Goal: Task Accomplishment & Management: Manage account settings

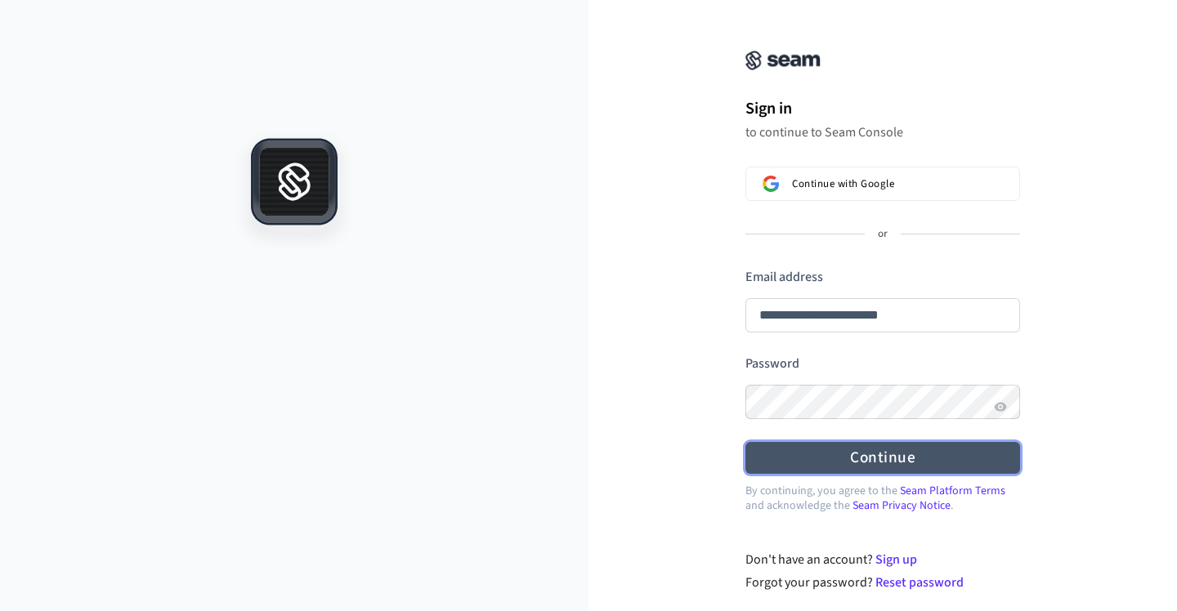
click at [967, 374] on form "**********" at bounding box center [882, 371] width 275 height 206
click at [1002, 454] on button "Continue" at bounding box center [882, 458] width 275 height 32
type input "**********"
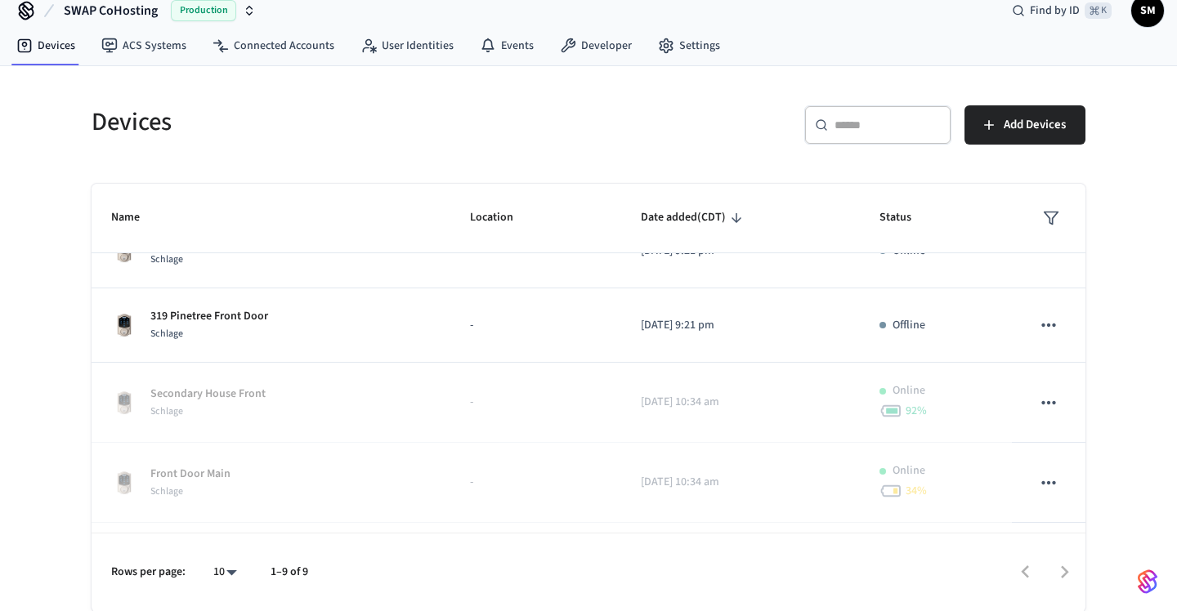
scroll to position [425, 0]
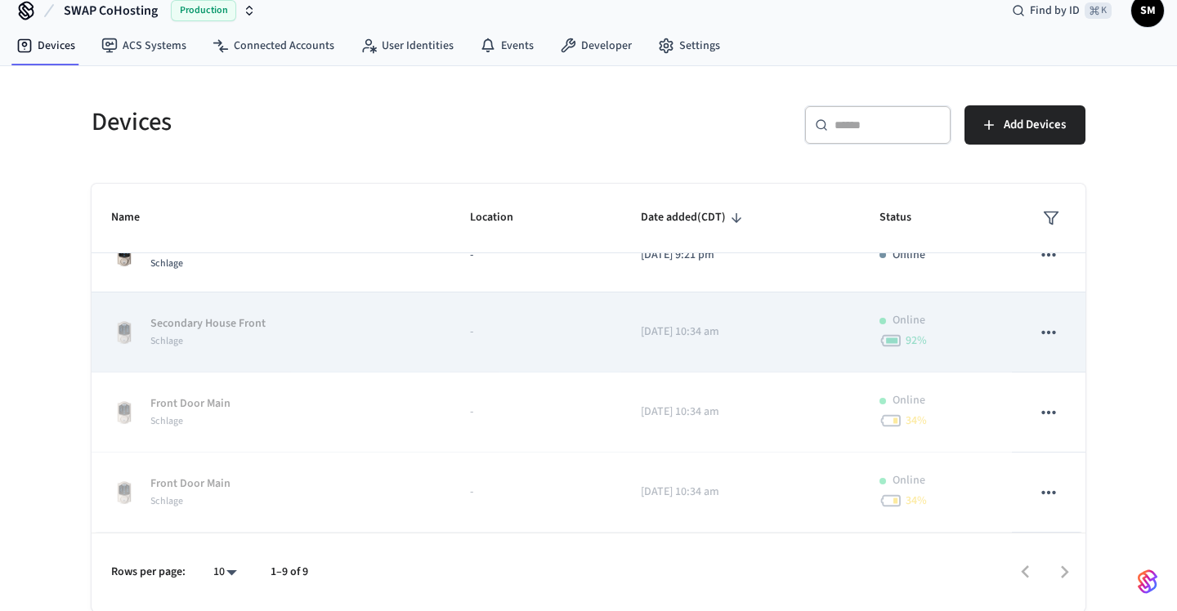
click at [1054, 328] on icon "sticky table" at bounding box center [1048, 332] width 21 height 21
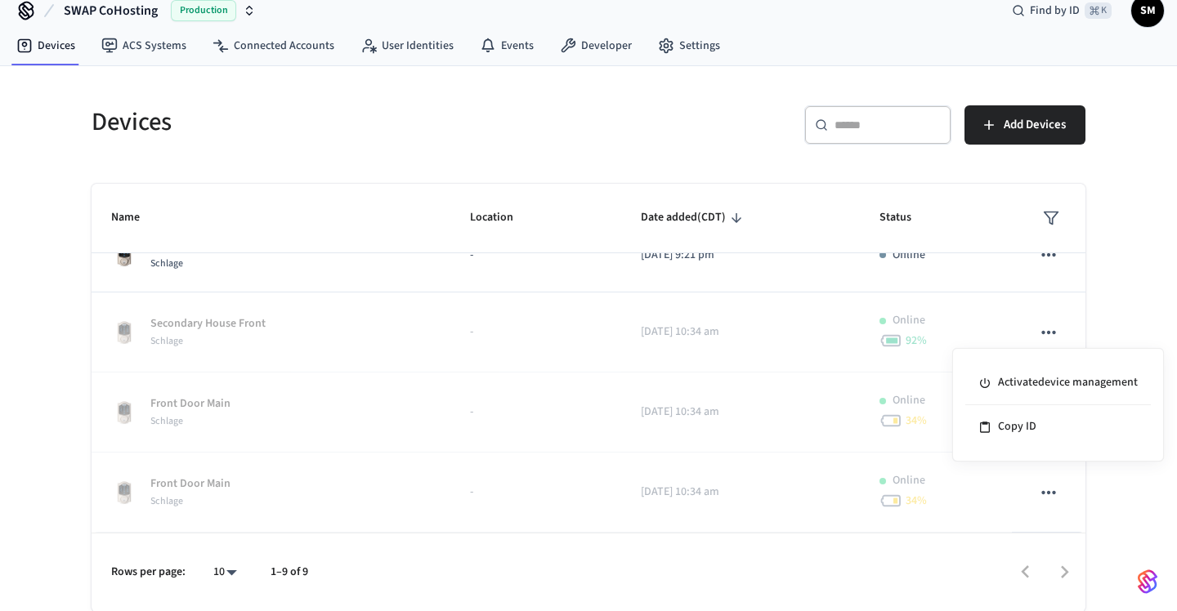
click at [1114, 308] on div at bounding box center [588, 305] width 1177 height 611
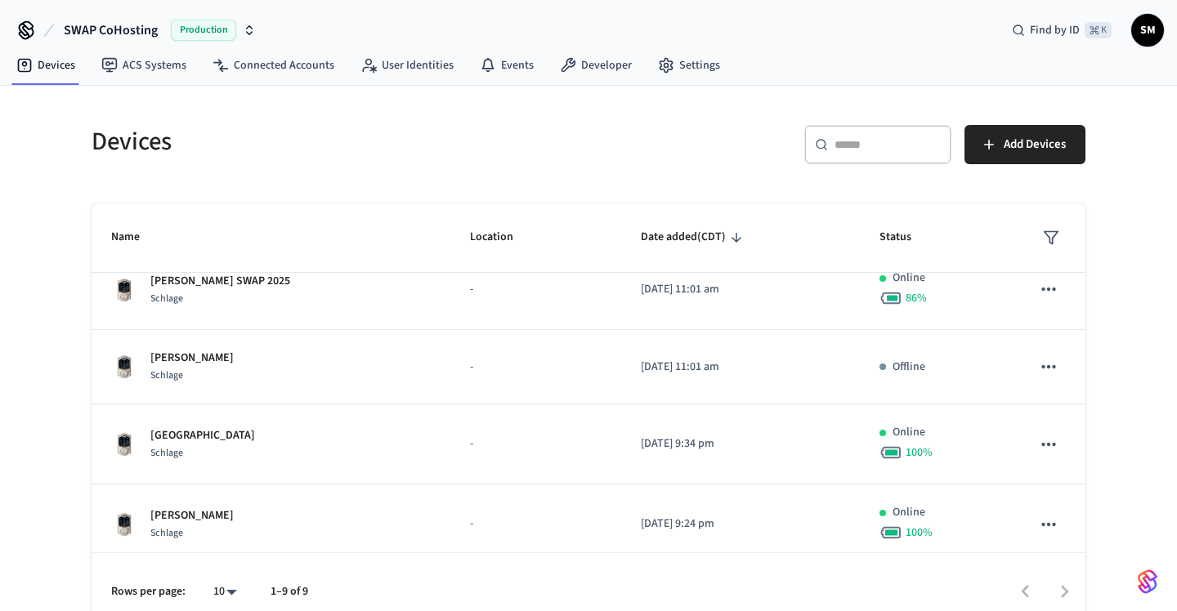
scroll to position [0, 0]
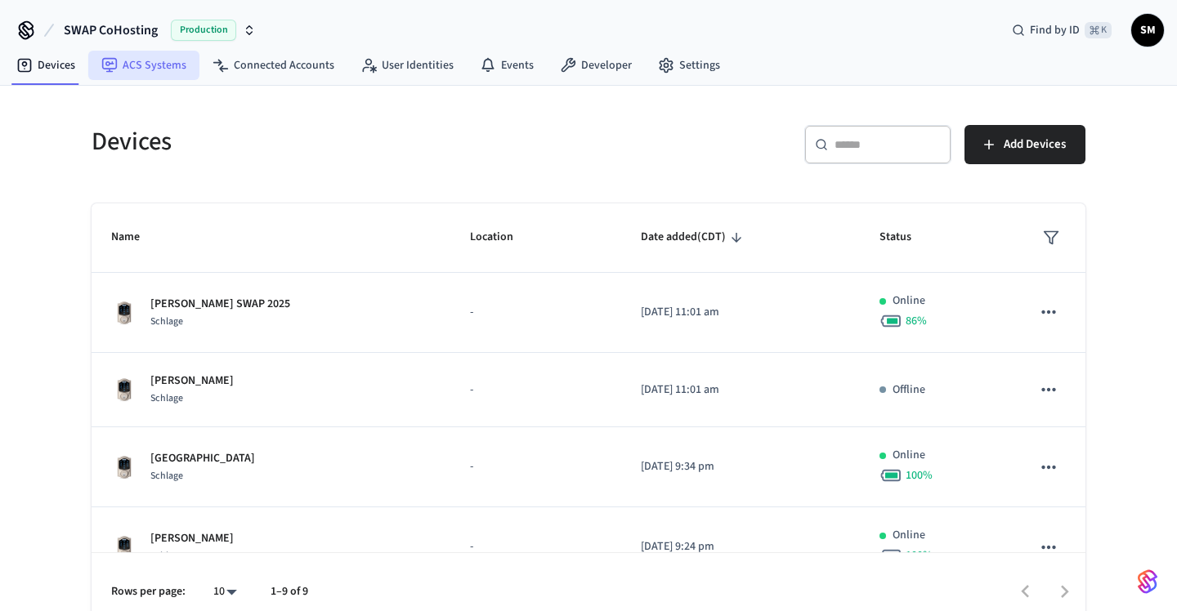
click at [154, 79] on link "ACS Systems" at bounding box center [143, 65] width 111 height 29
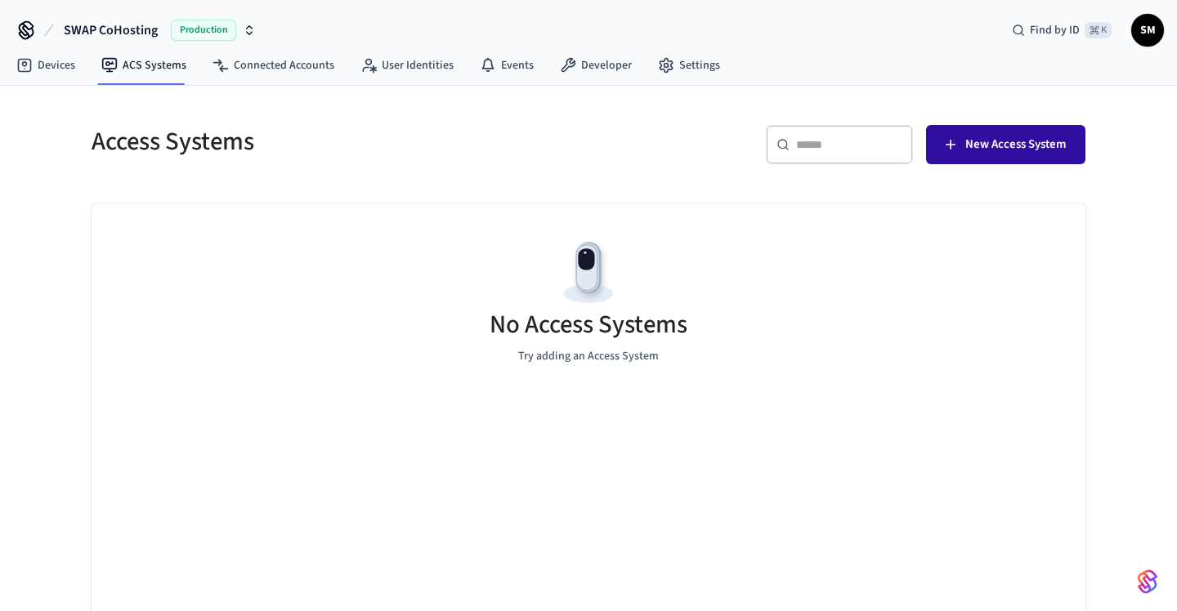
click at [1044, 145] on span "New Access System" at bounding box center [1015, 144] width 101 height 21
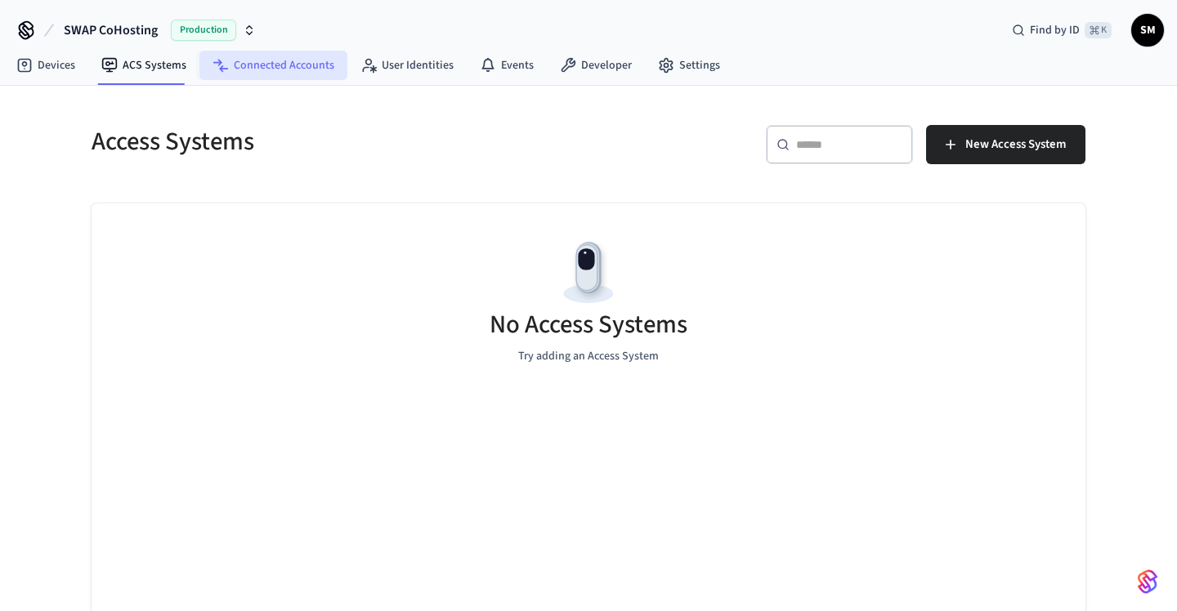
click at [272, 65] on link "Connected Accounts" at bounding box center [273, 65] width 148 height 29
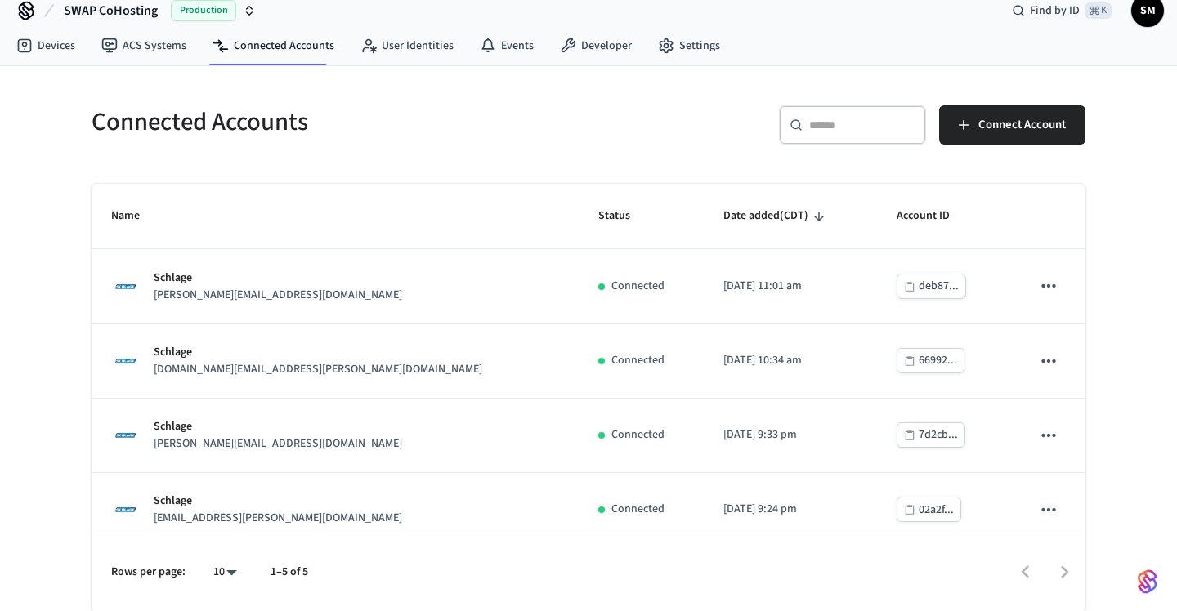
click at [1146, 301] on div "Connected Accounts ​ ​ Connect Account Name Status Date added (CDT) Account ID …" at bounding box center [588, 339] width 1177 height 546
click at [409, 45] on link "User Identities" at bounding box center [406, 45] width 119 height 29
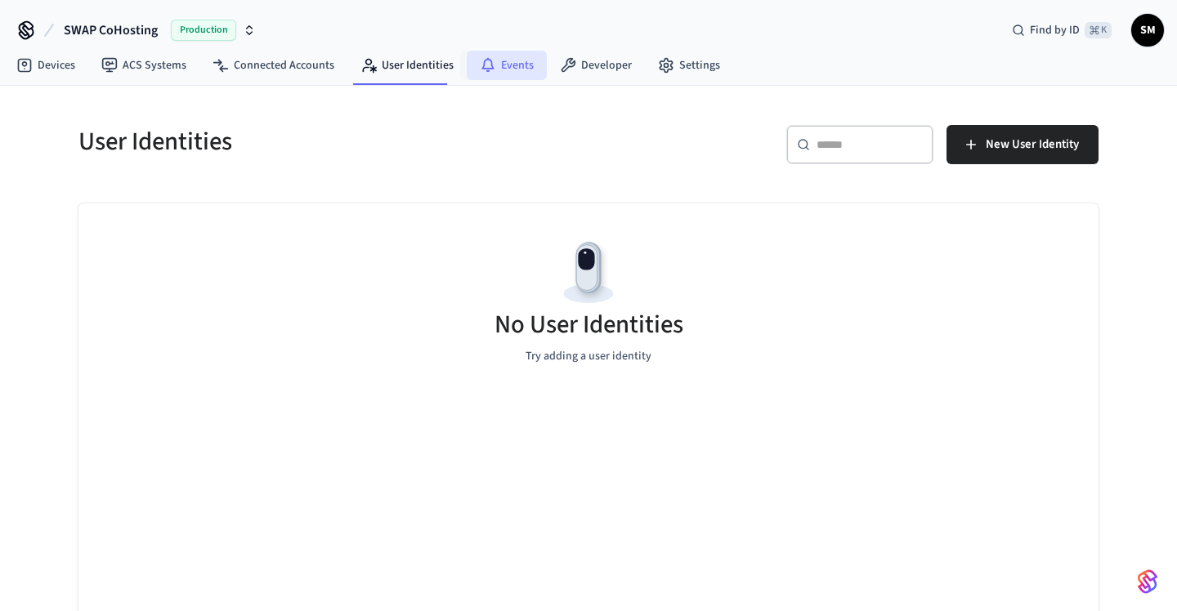
click at [521, 64] on link "Events" at bounding box center [507, 65] width 80 height 29
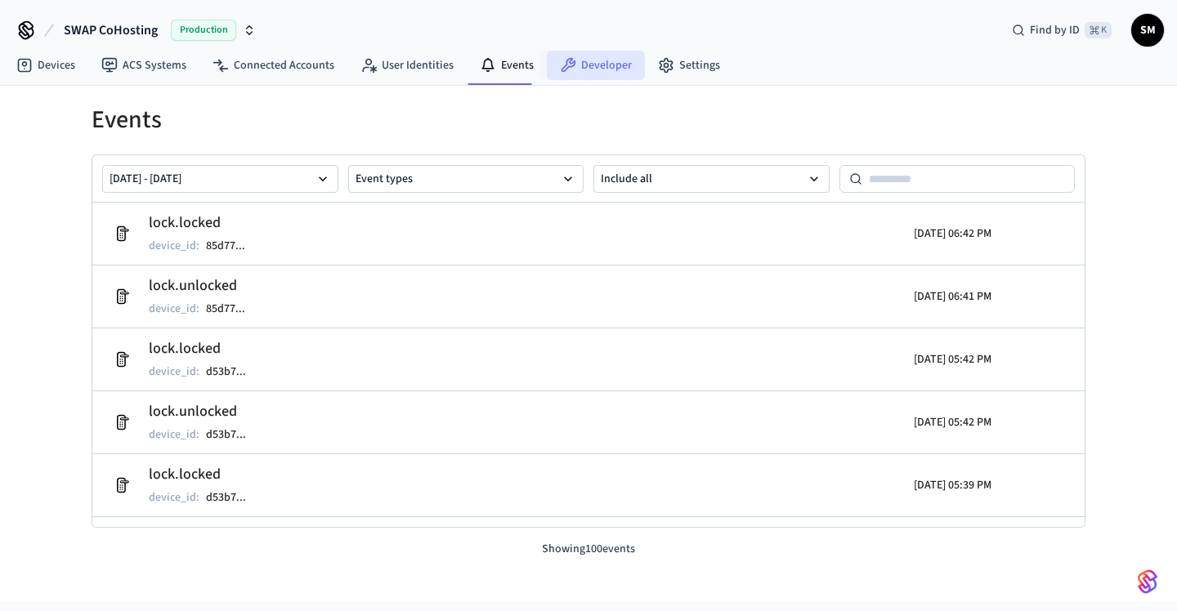
click at [577, 65] on link "Developer" at bounding box center [596, 65] width 98 height 29
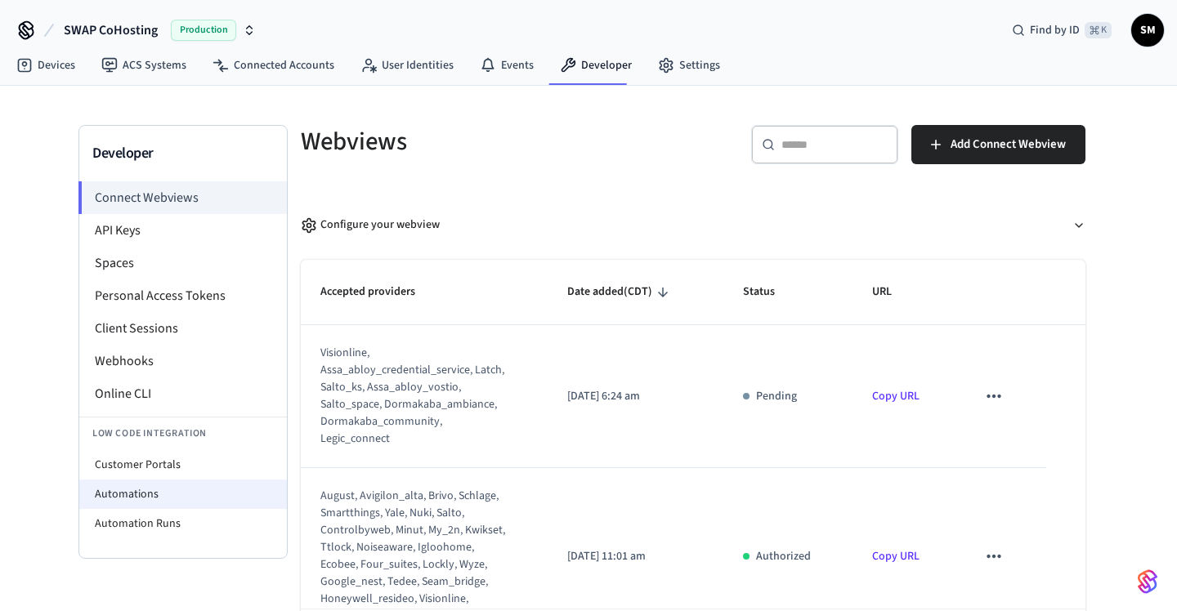
click at [92, 503] on li "Automations" at bounding box center [183, 494] width 208 height 29
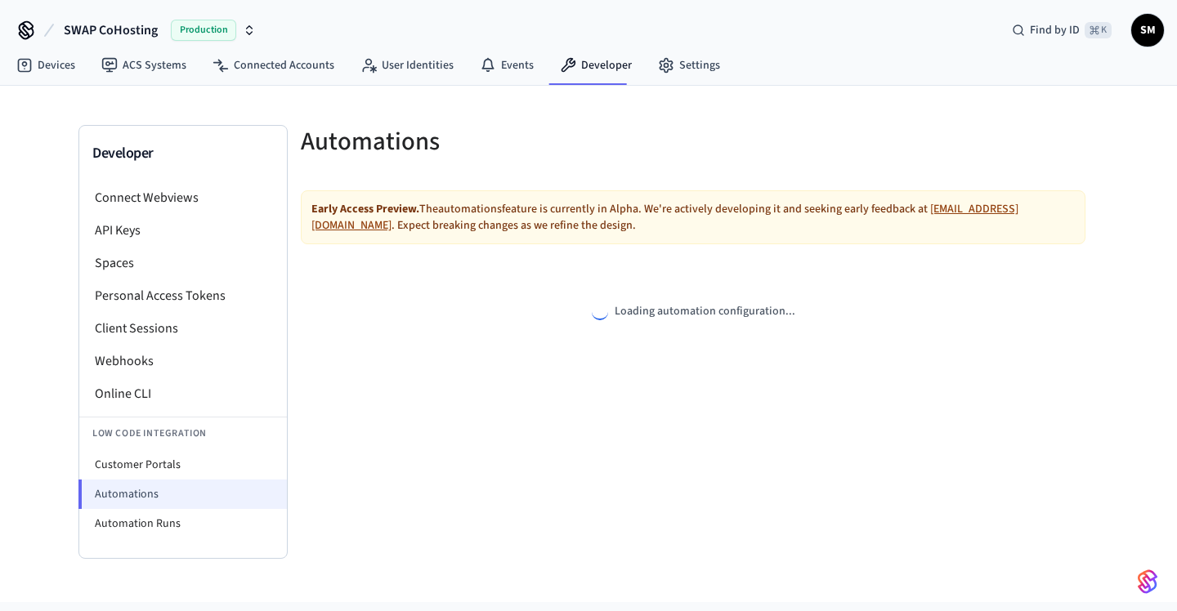
select select "**********"
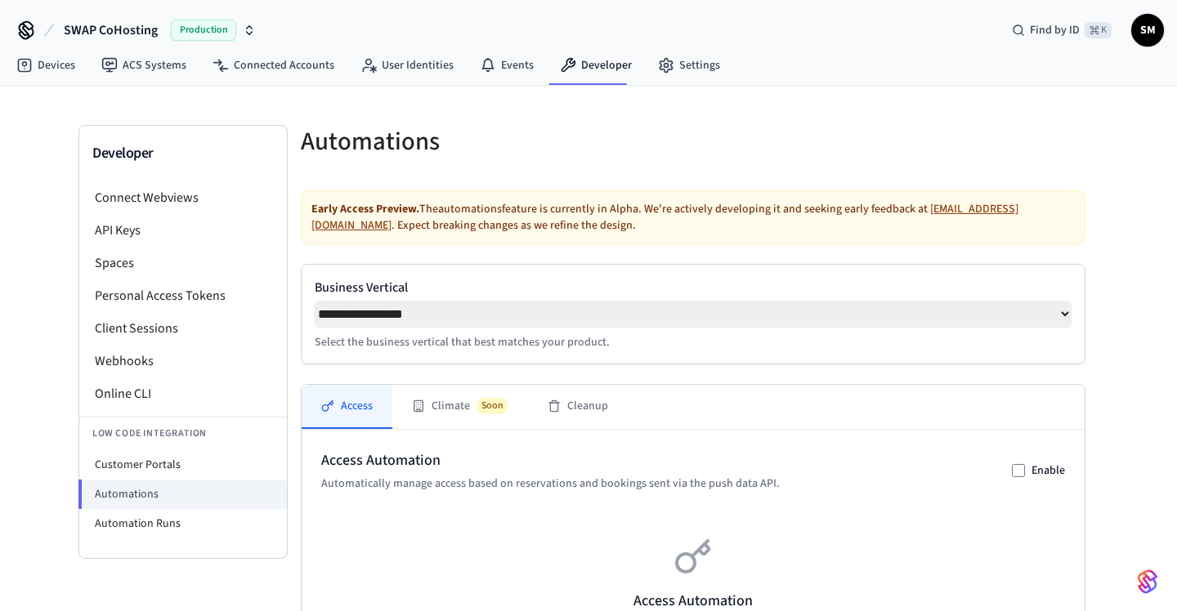
click at [1149, 409] on div "**********" at bounding box center [588, 534] width 1177 height 897
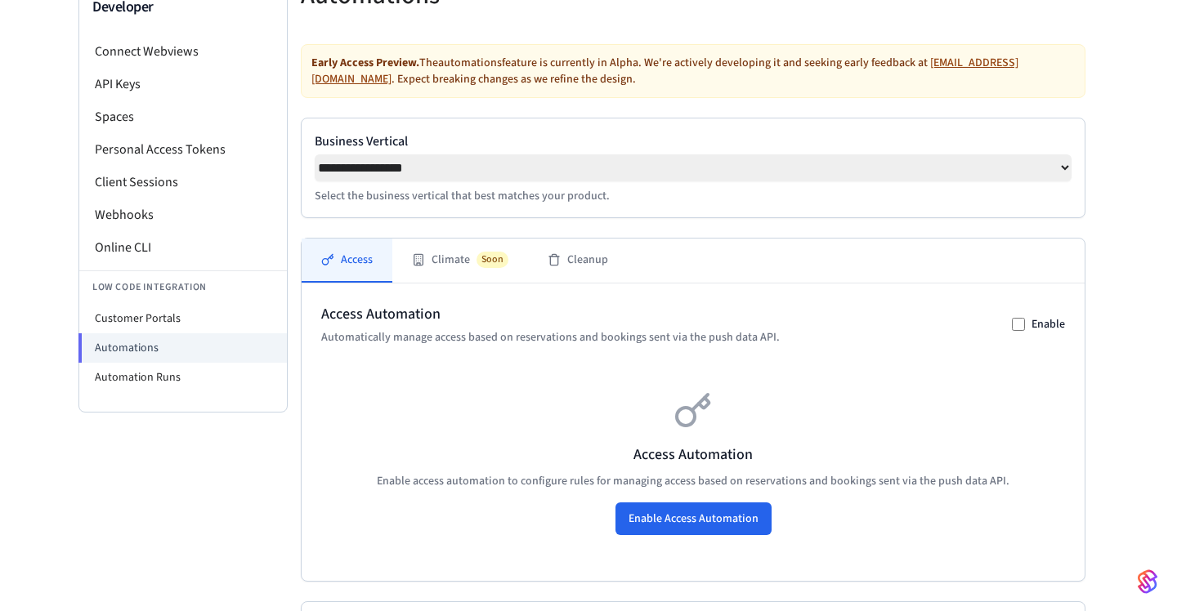
scroll to position [154, 0]
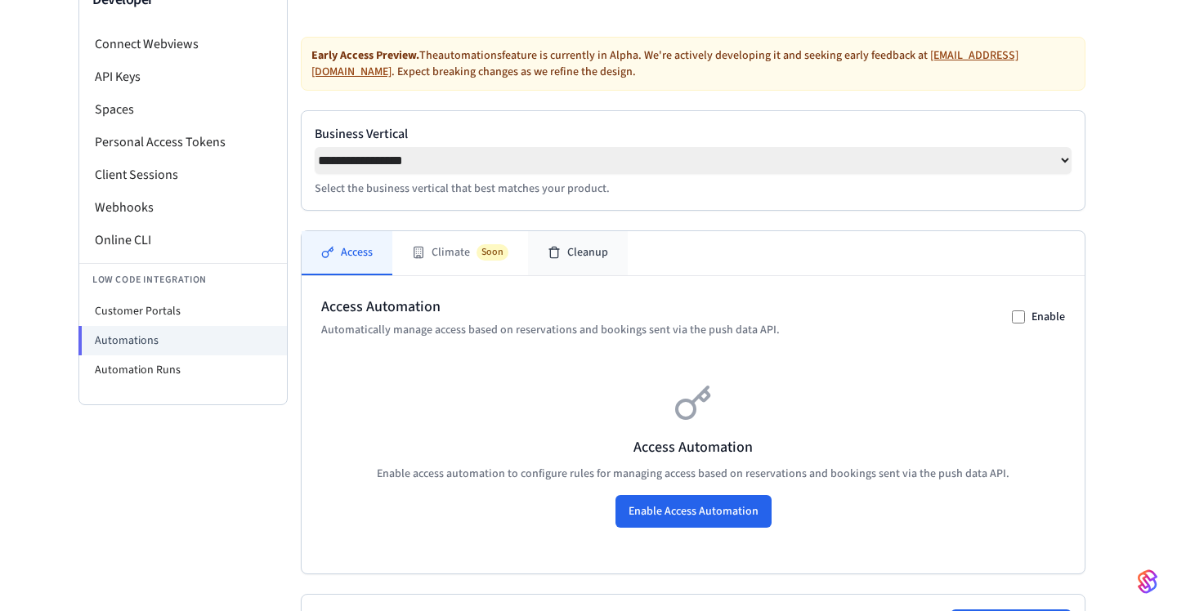
click at [564, 257] on button "Cleanup" at bounding box center [578, 253] width 100 height 44
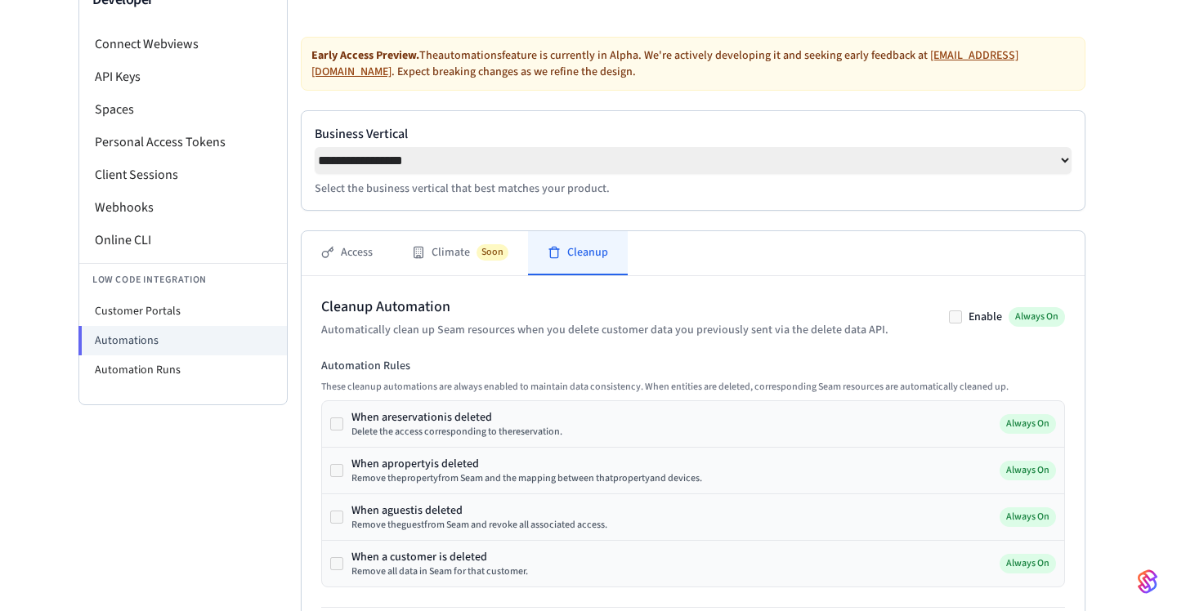
click at [1124, 344] on div "**********" at bounding box center [588, 432] width 1177 height 1001
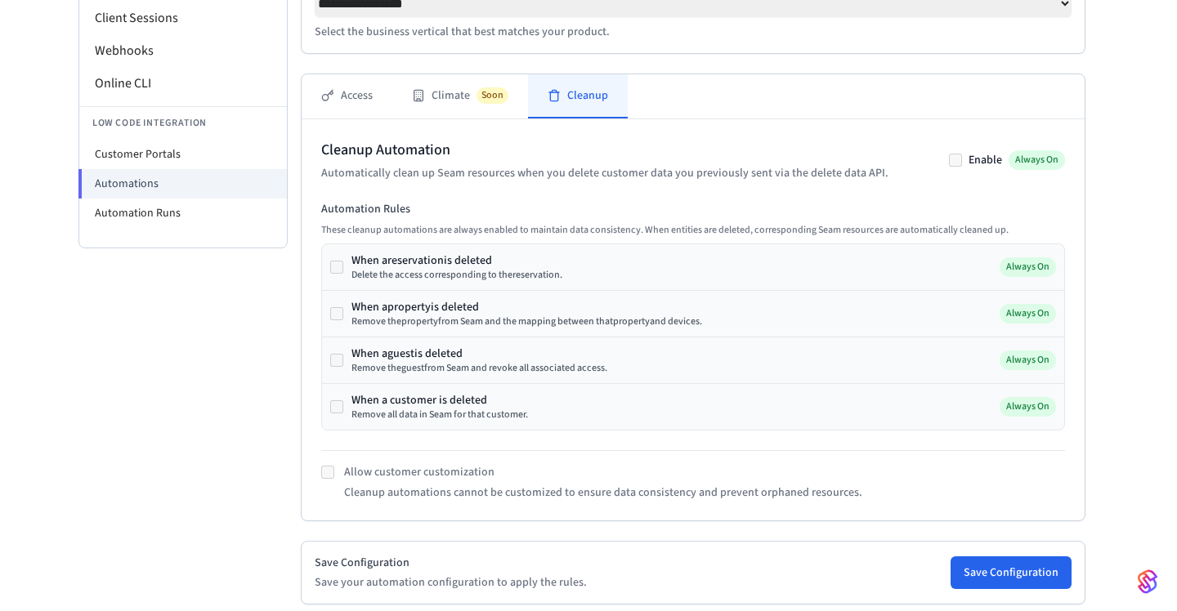
scroll to position [482, 0]
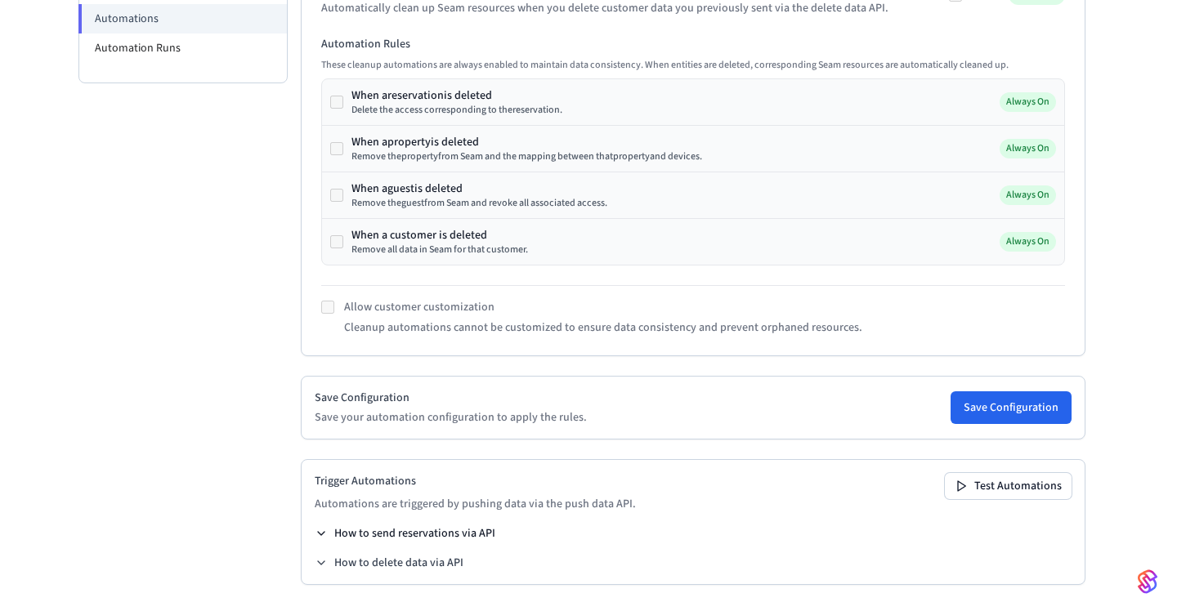
click at [408, 530] on button "How to send reservations via API" at bounding box center [405, 533] width 181 height 16
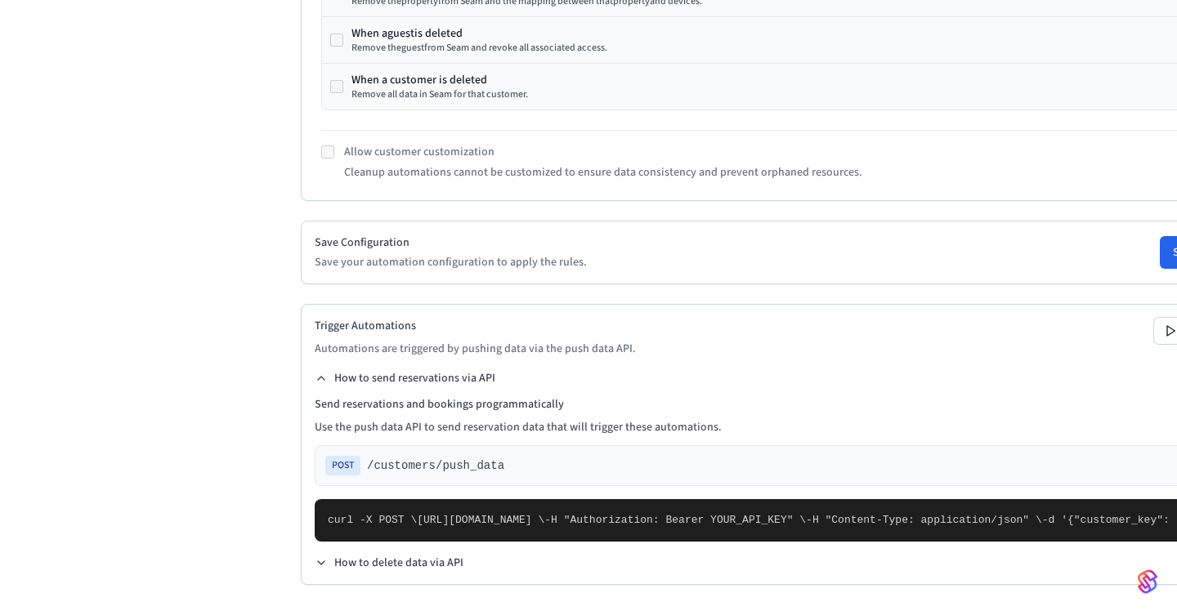
scroll to position [800, 0]
click at [1094, 488] on div "**********" at bounding box center [798, 52] width 1020 height 1117
click at [397, 561] on button "How to delete data via API" at bounding box center [389, 563] width 149 height 16
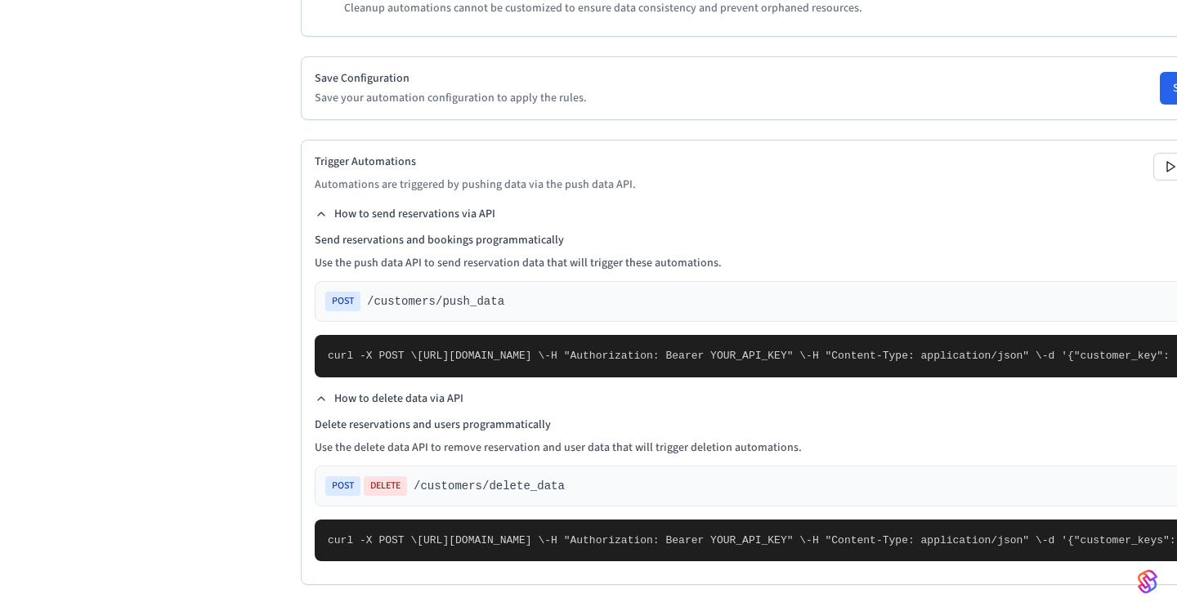
scroll to position [1272, 0]
click at [329, 391] on button "How to delete data via API" at bounding box center [389, 399] width 149 height 16
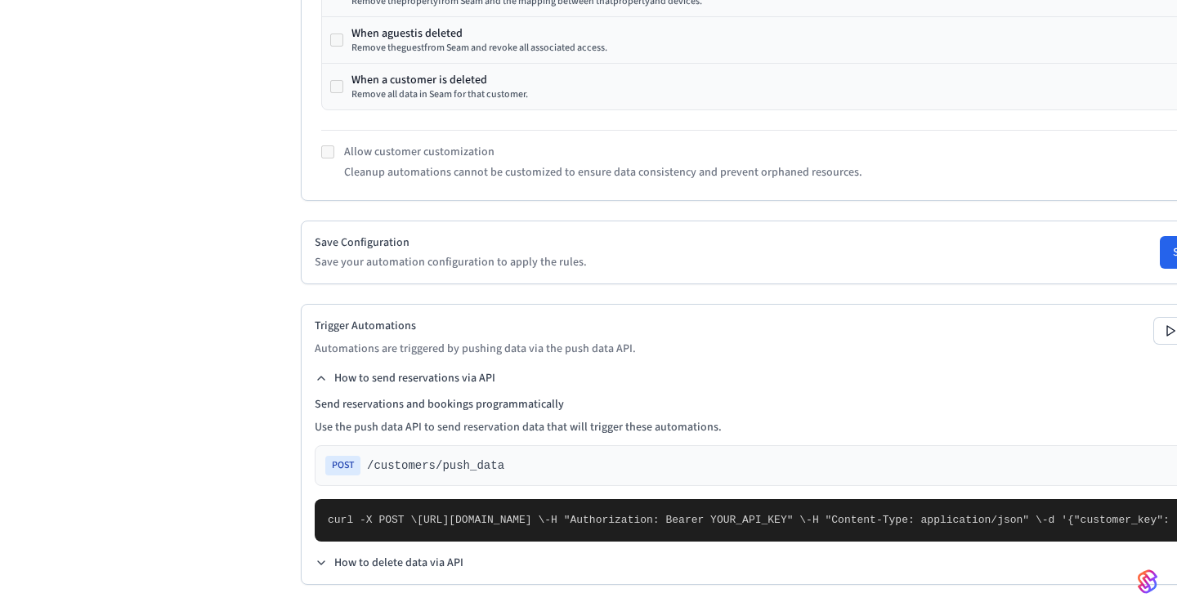
scroll to position [836, 0]
click at [394, 370] on button "How to send reservations via API" at bounding box center [405, 378] width 181 height 16
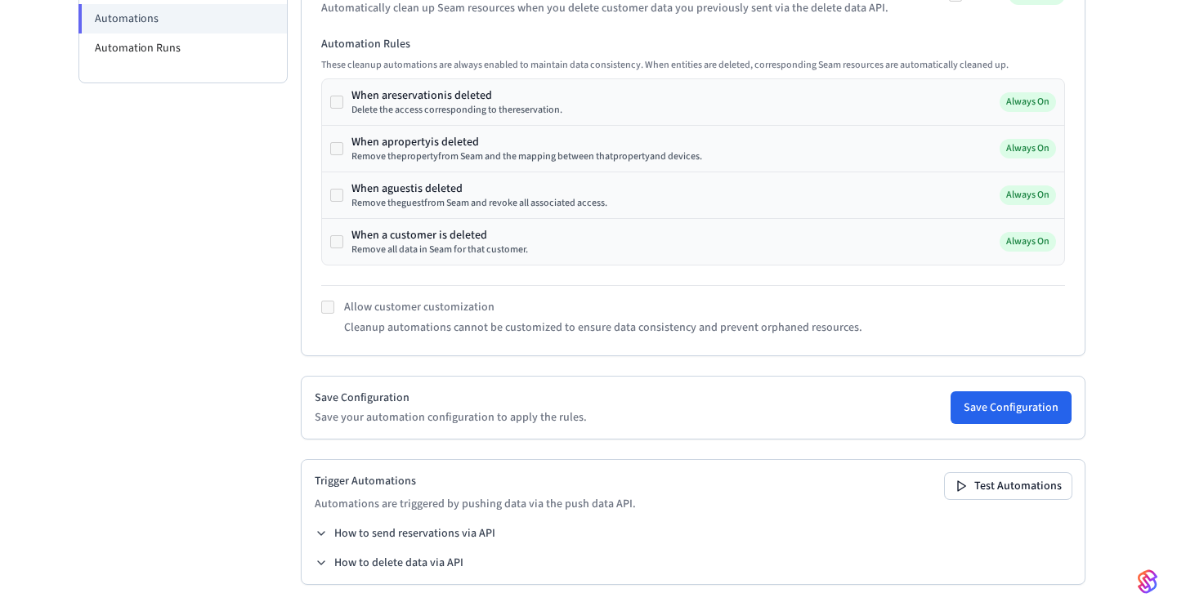
click at [190, 289] on div "Developer Connect Webviews API Keys Spaces Personal Access Tokens Client Sessio…" at bounding box center [182, 130] width 209 height 962
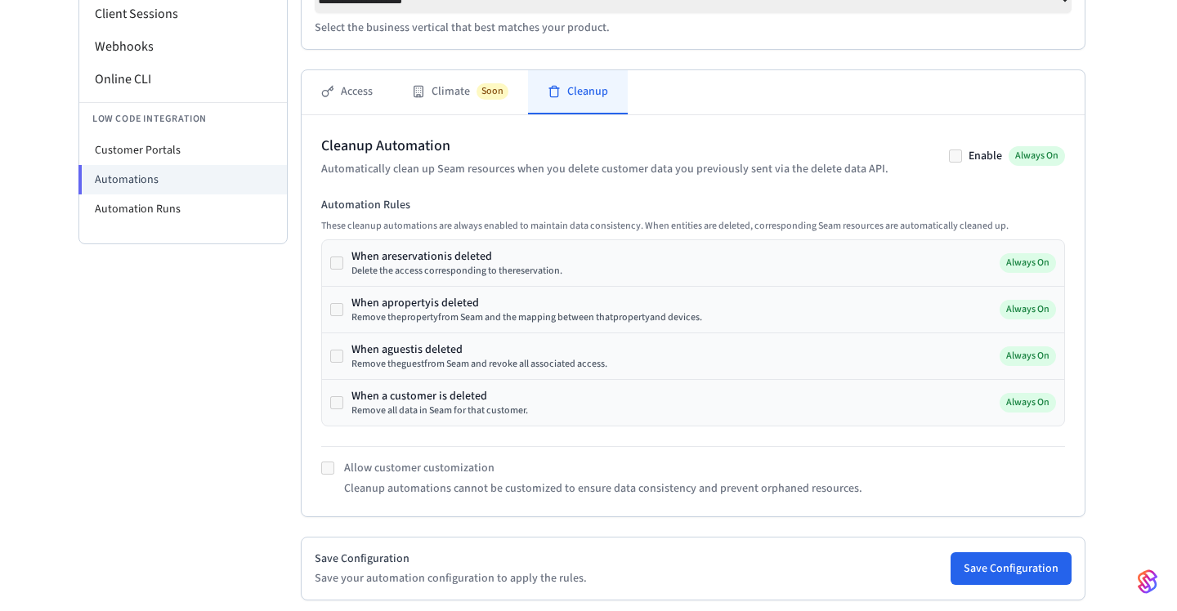
scroll to position [288, 0]
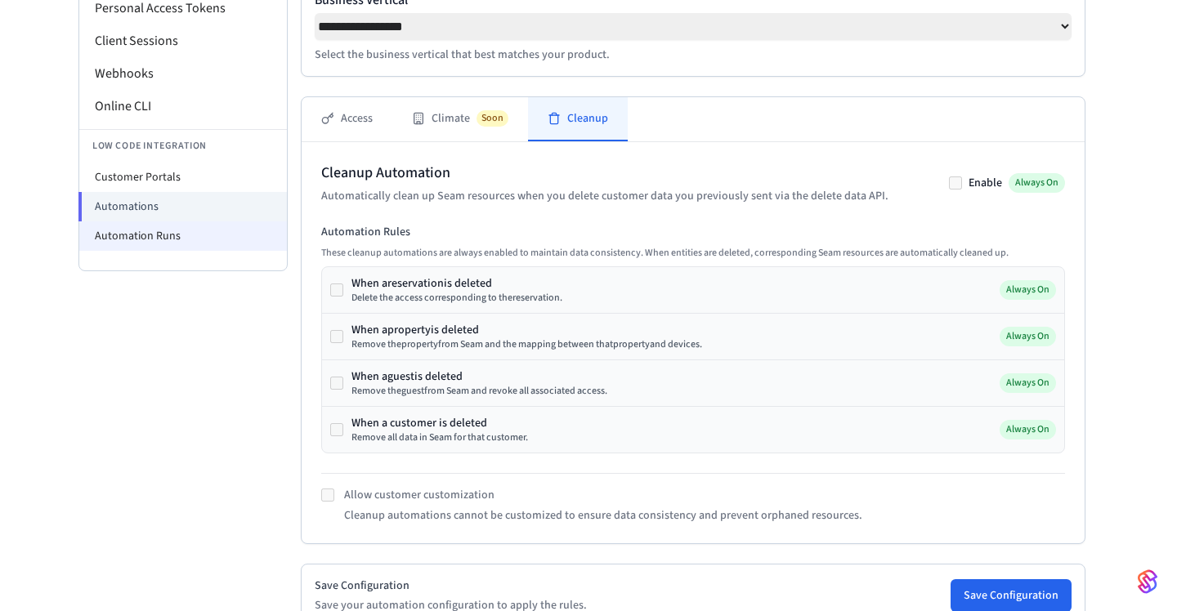
click at [155, 240] on li "Automation Runs" at bounding box center [183, 235] width 208 height 29
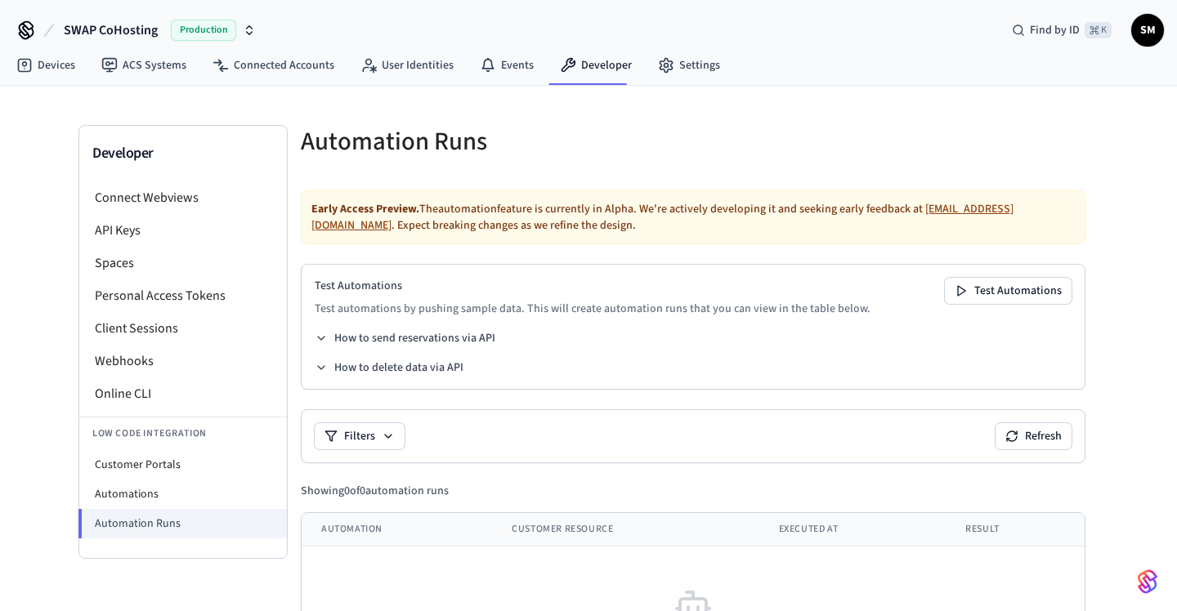
click at [1140, 364] on div "Developer Connect Webviews API Keys Spaces Personal Access Tokens Client Sessio…" at bounding box center [588, 415] width 1177 height 658
click at [326, 343] on icon at bounding box center [321, 338] width 13 height 13
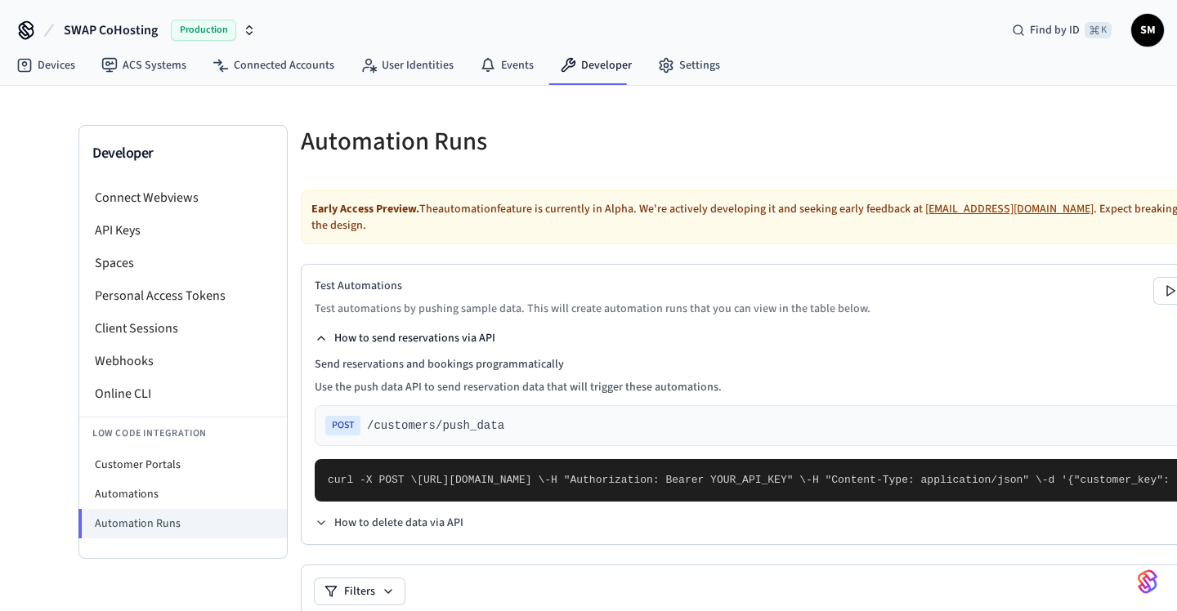
click at [667, 380] on p "Use the push data API to send reservation data that will trigger these automati…" at bounding box center [798, 387] width 966 height 16
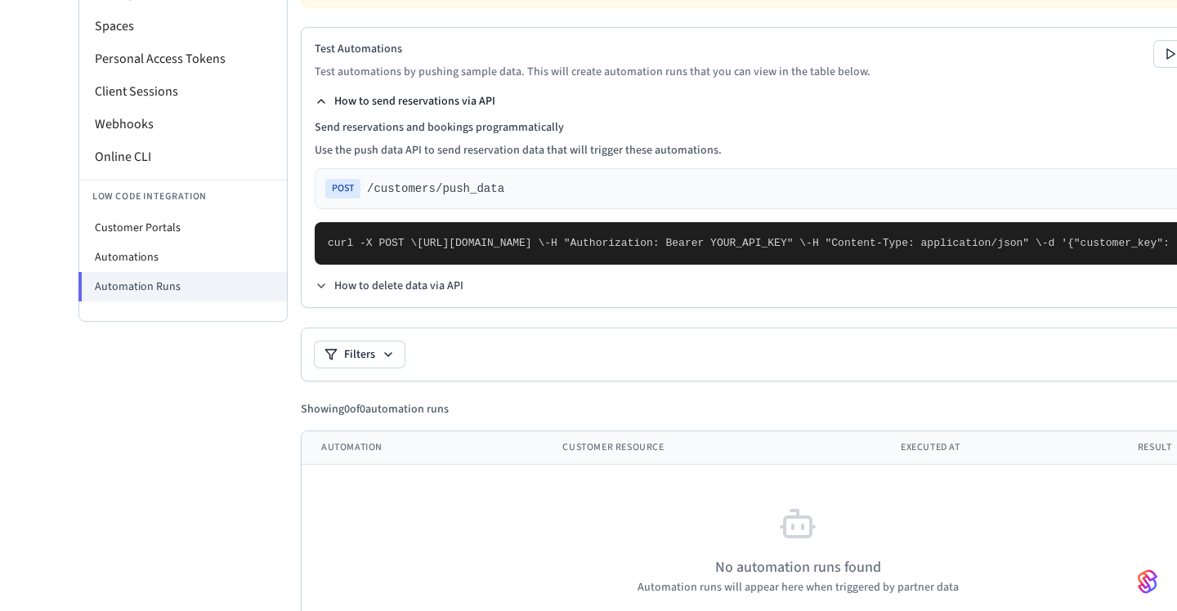
scroll to position [306, 0]
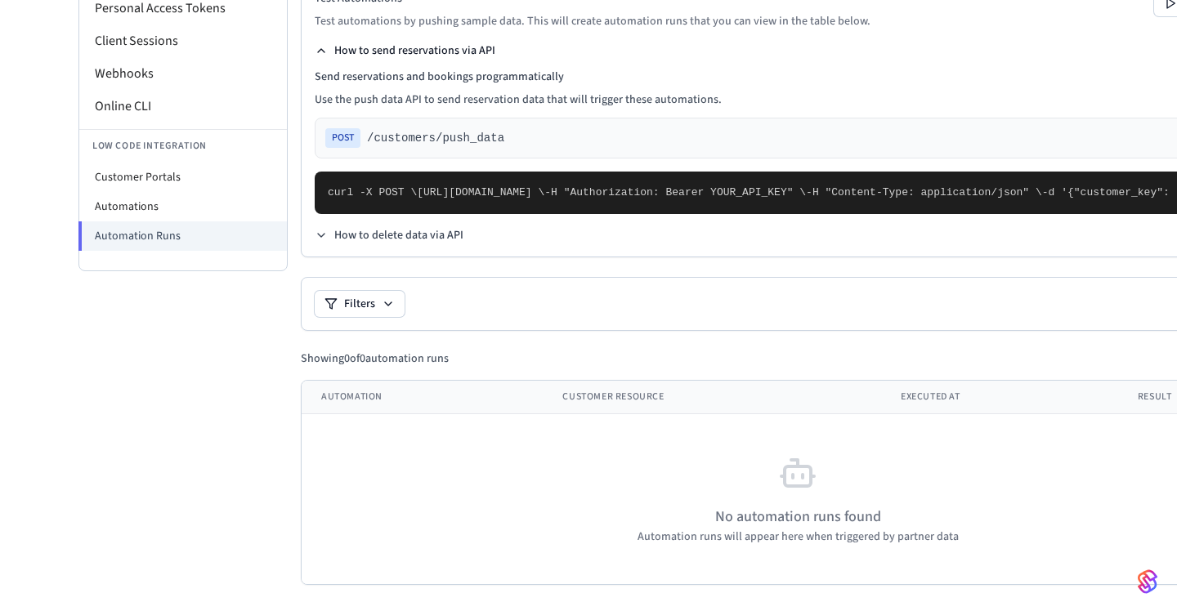
click at [321, 44] on icon at bounding box center [321, 50] width 13 height 13
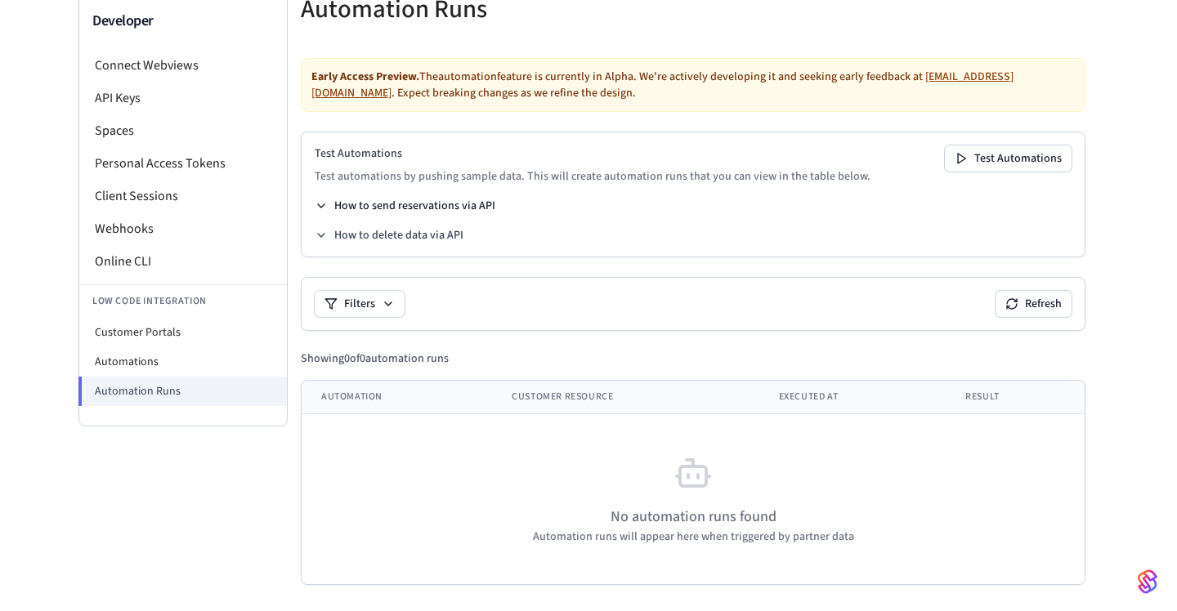
scroll to position [132, 0]
click at [1115, 393] on div "Developer Connect Webviews API Keys Spaces Personal Access Tokens Client Sessio…" at bounding box center [588, 282] width 1177 height 658
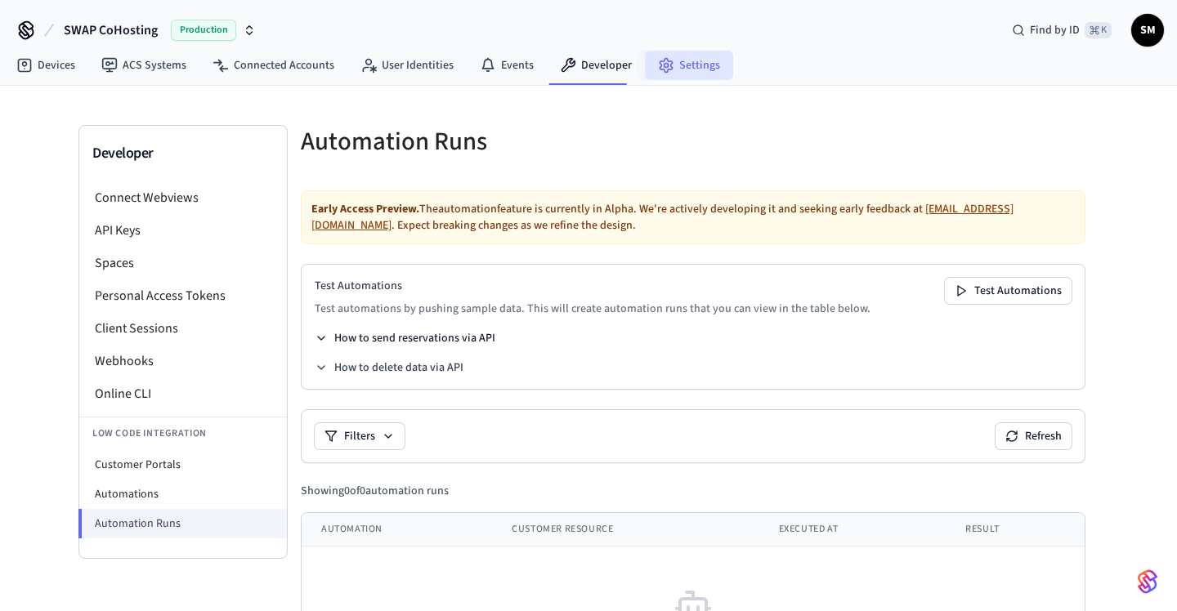
click at [691, 65] on link "Settings" at bounding box center [689, 65] width 88 height 29
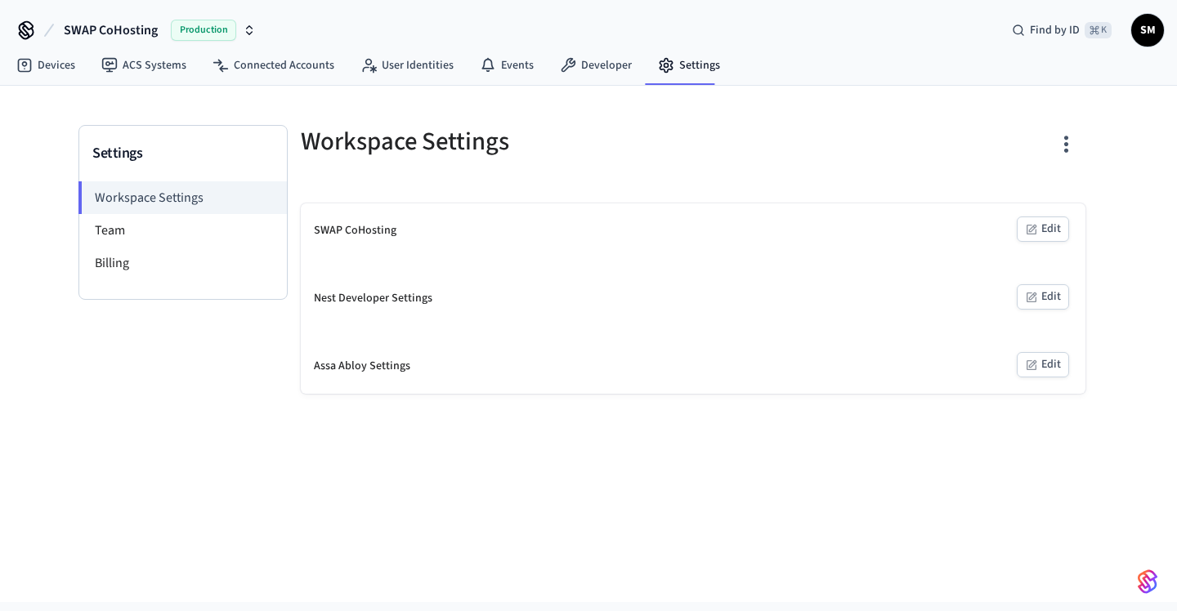
click at [366, 233] on div "SWAP CoHosting" at bounding box center [355, 230] width 83 height 17
click at [161, 223] on li "Team" at bounding box center [183, 230] width 208 height 33
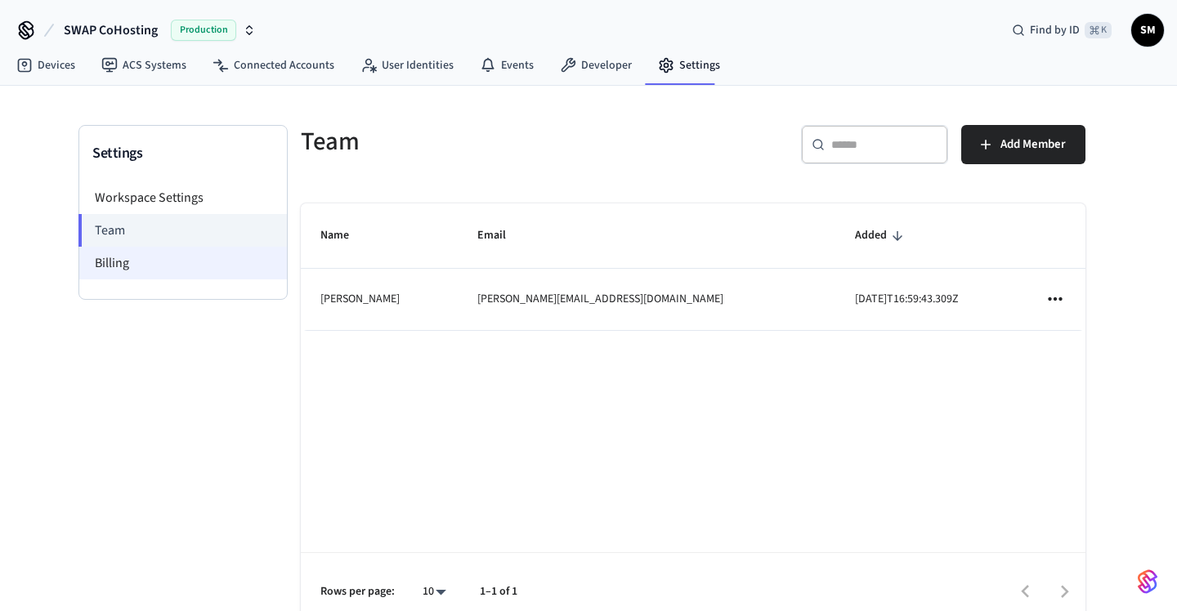
click at [173, 274] on li "Billing" at bounding box center [183, 263] width 208 height 33
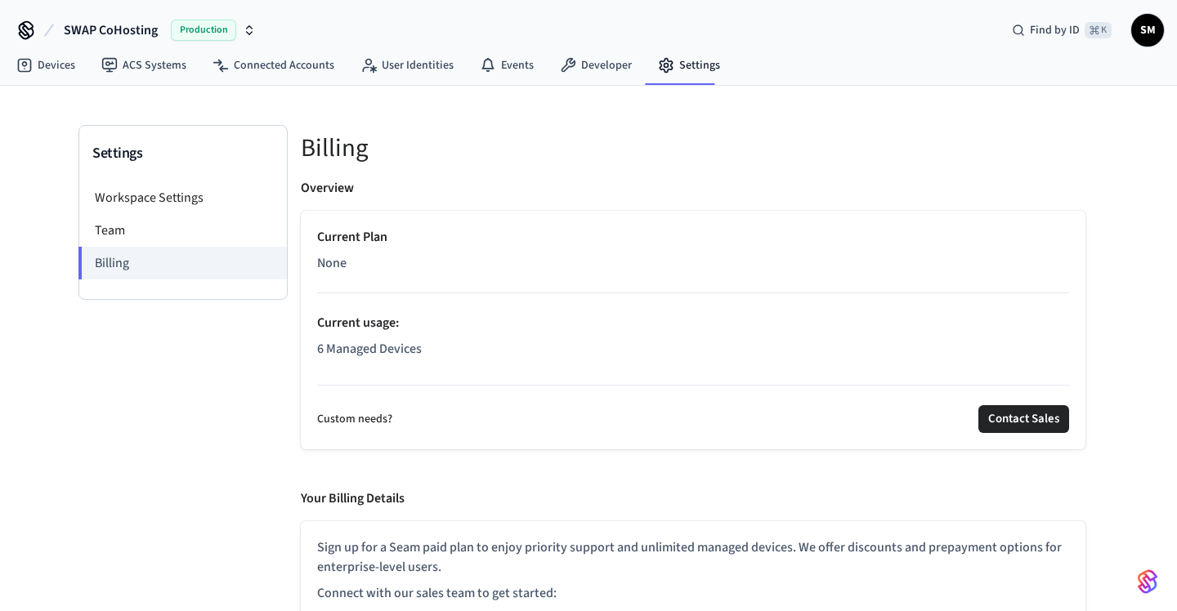
click at [1130, 360] on div "Settings Workspace Settings Team Billing Billing Overview Current Plan None Cur…" at bounding box center [588, 369] width 1177 height 566
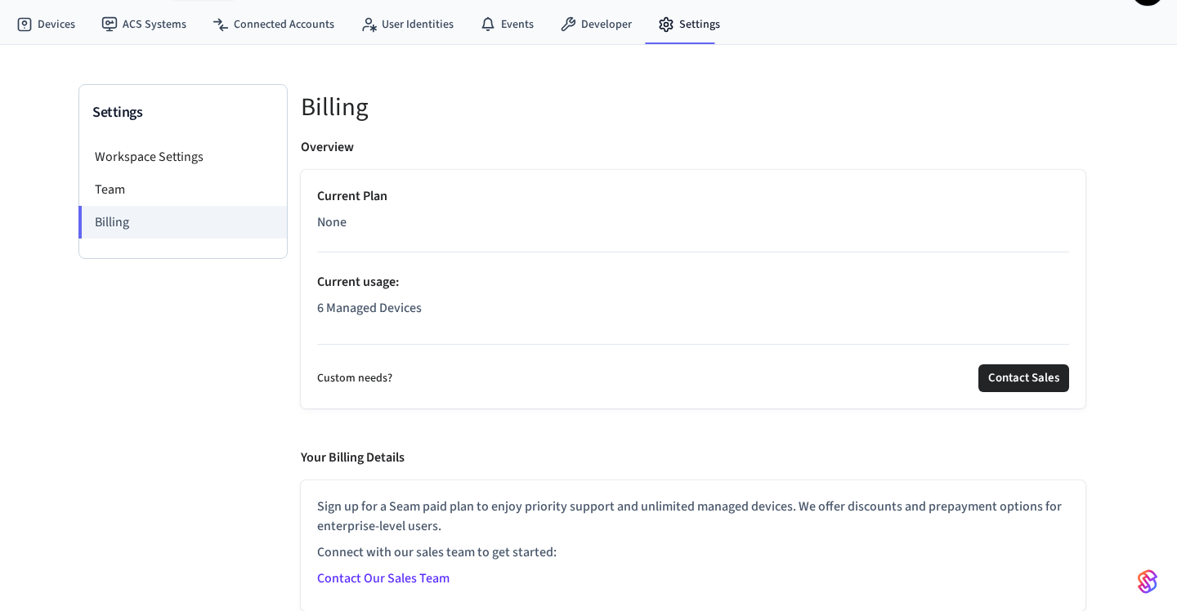
click at [1130, 360] on div "Settings Workspace Settings Team Billing Billing Overview Current Plan None Cur…" at bounding box center [588, 328] width 1177 height 566
click at [38, 25] on link "Devices" at bounding box center [45, 24] width 85 height 29
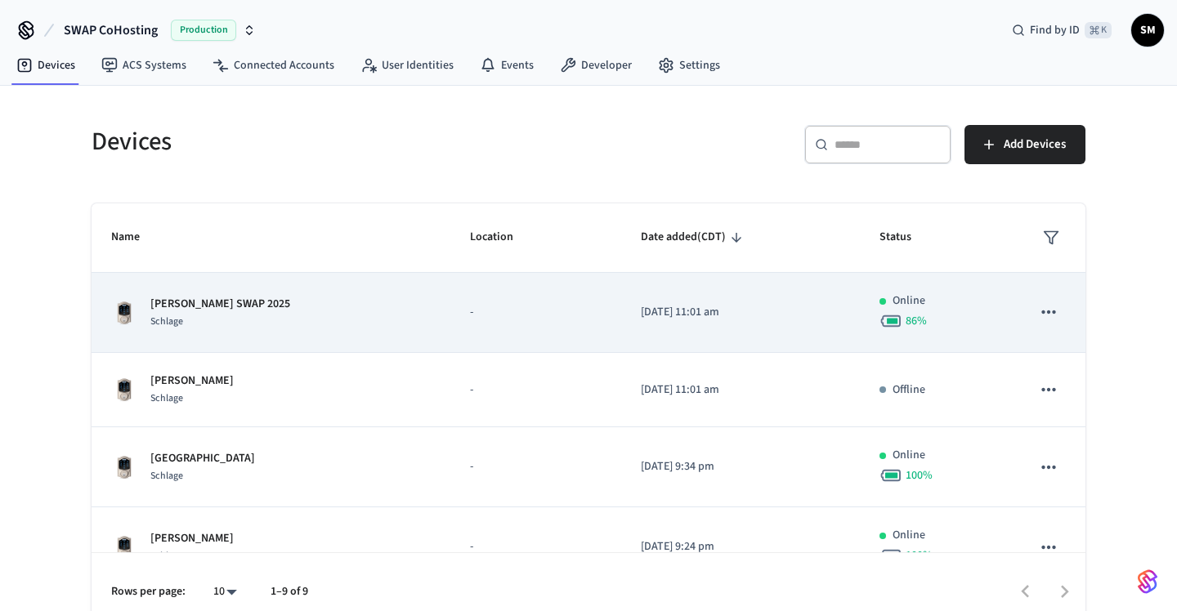
click at [580, 302] on td "-" at bounding box center [535, 313] width 171 height 80
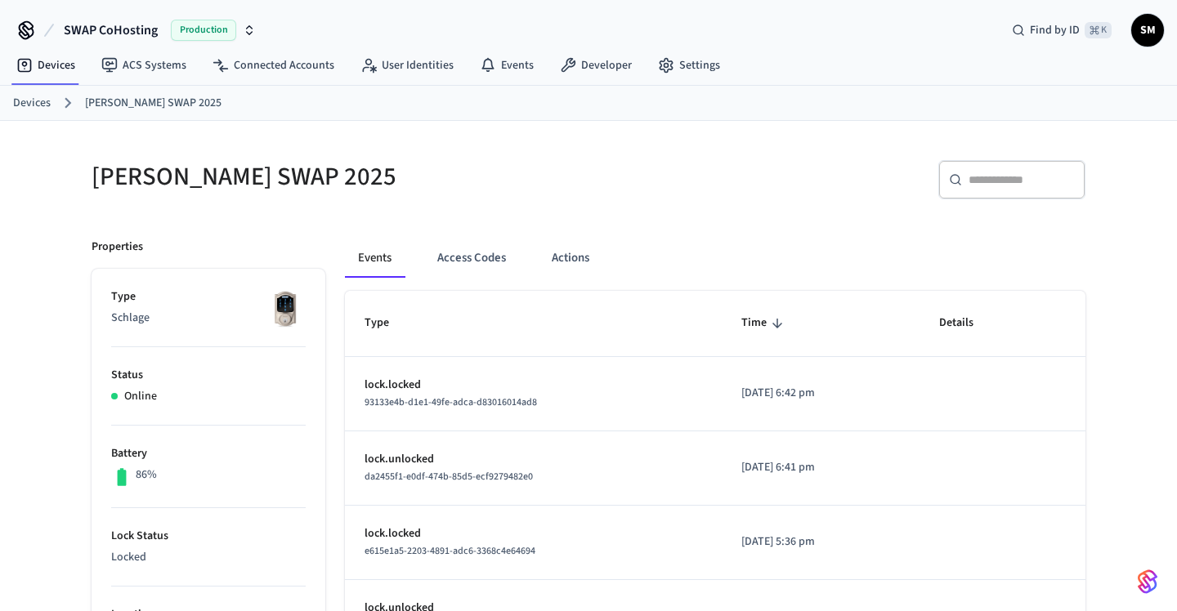
click at [459, 260] on button "Access Codes" at bounding box center [471, 258] width 95 height 39
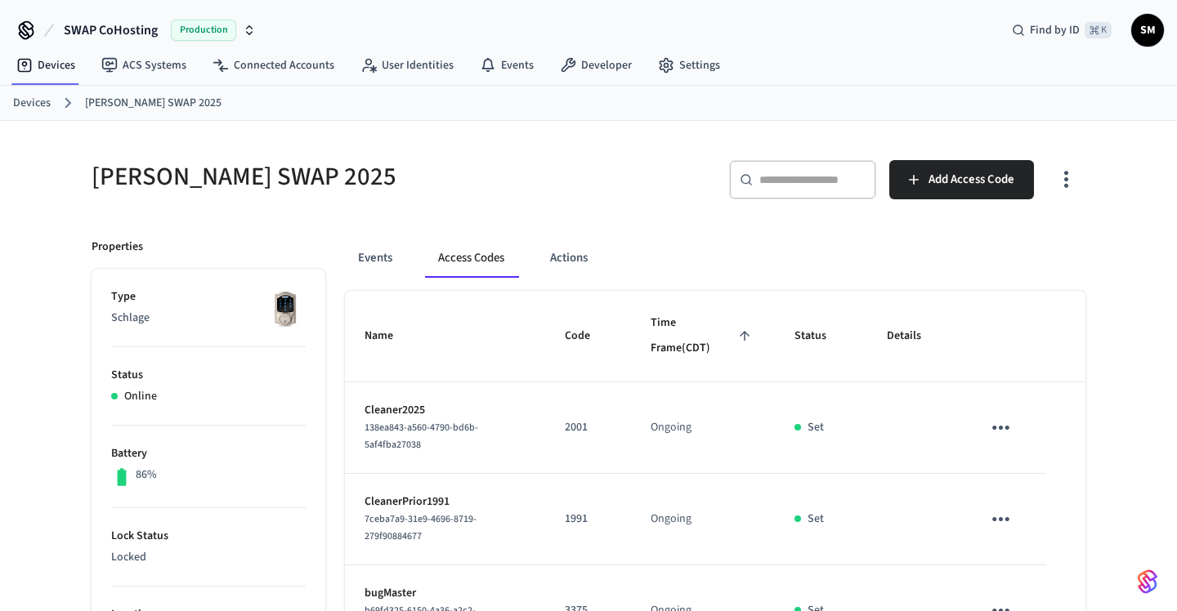
drag, startPoint x: 430, startPoint y: 443, endPoint x: 359, endPoint y: 425, distance: 73.3
click at [359, 425] on td "Cleaner2025 138ea843-a560-4790-bd6b-5af4fba27038" at bounding box center [445, 428] width 200 height 92
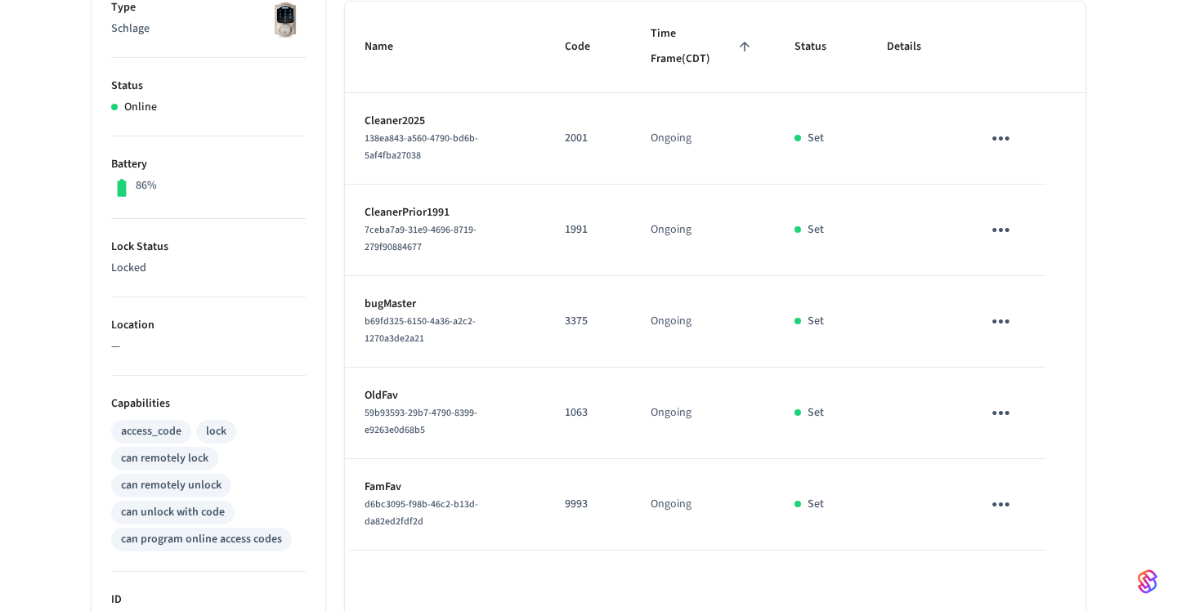
scroll to position [288, 0]
click at [1156, 452] on div "[PERSON_NAME] SWAP 2025 ​ ​ Add Access Code Properties Type Schlage Status Onli…" at bounding box center [588, 370] width 1177 height 1074
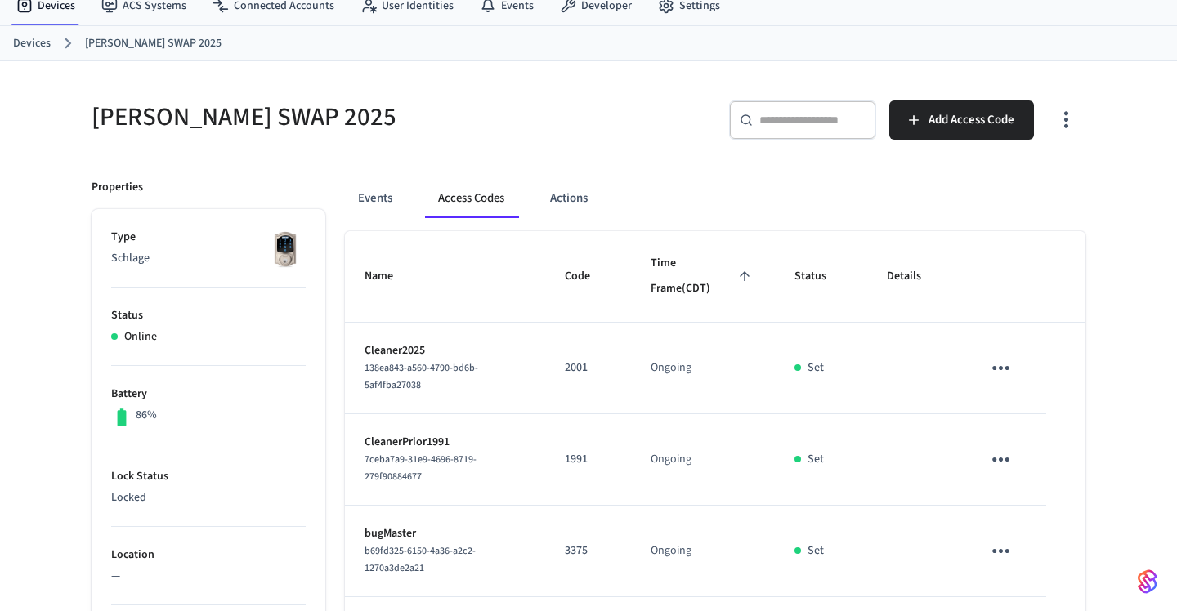
scroll to position [0, 0]
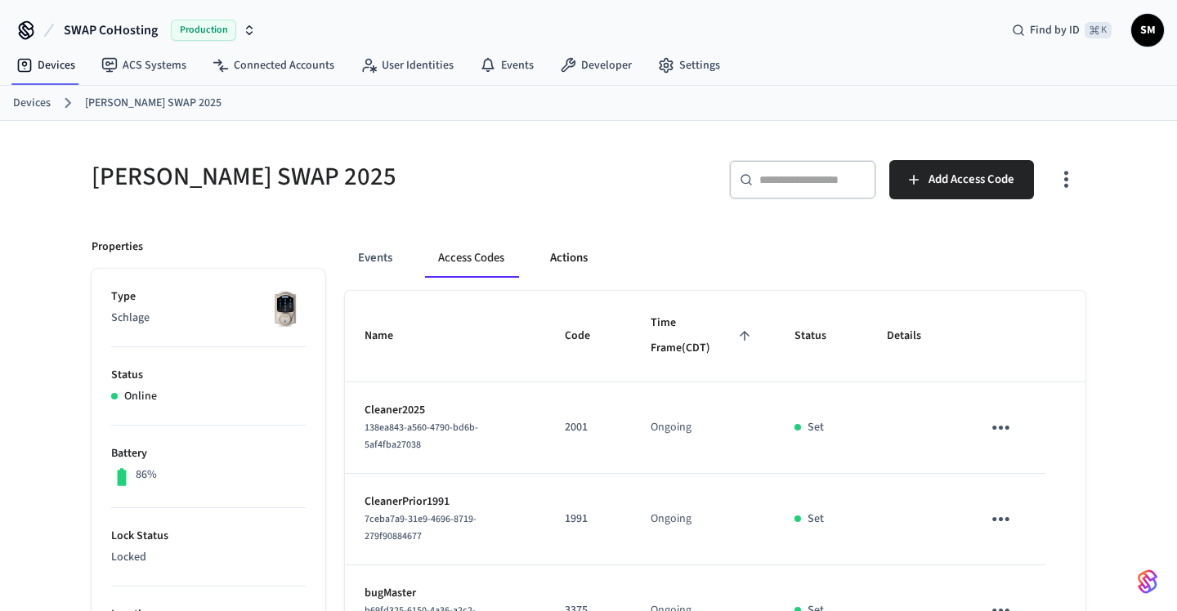
click at [572, 270] on button "Actions" at bounding box center [569, 258] width 64 height 39
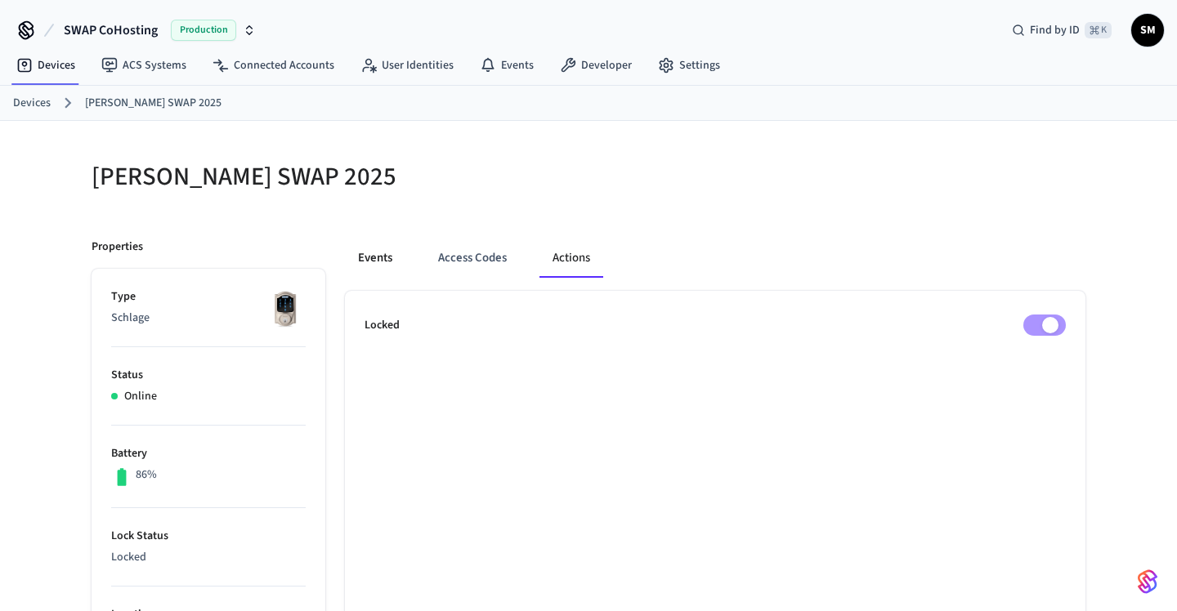
click at [378, 258] on button "Events" at bounding box center [375, 258] width 60 height 39
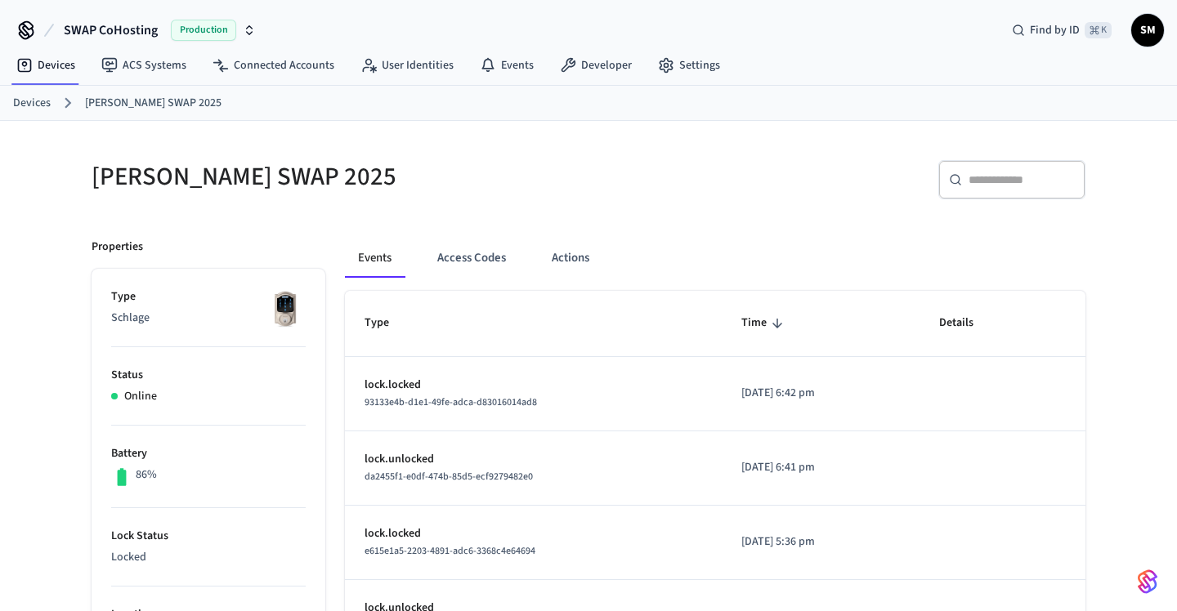
click at [699, 151] on div "​ ​" at bounding box center [832, 177] width 507 height 72
click at [468, 150] on div "[PERSON_NAME] SWAP 2025" at bounding box center [325, 177] width 507 height 72
click at [604, 59] on link "Developer" at bounding box center [596, 65] width 98 height 29
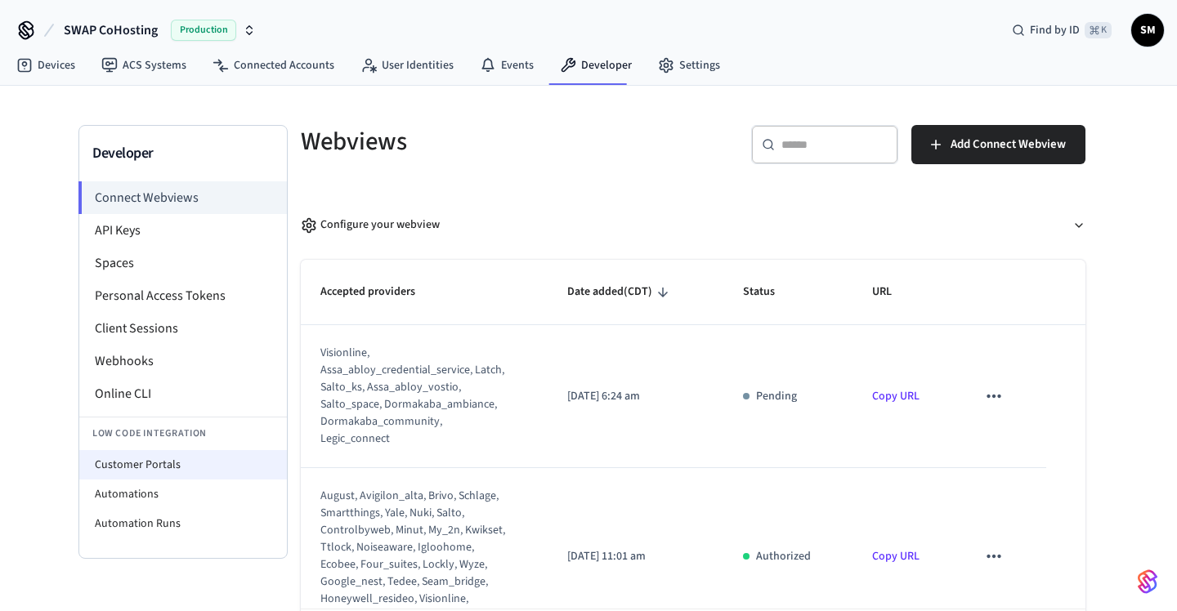
click at [162, 468] on li "Customer Portals" at bounding box center [183, 464] width 208 height 29
select select "**********"
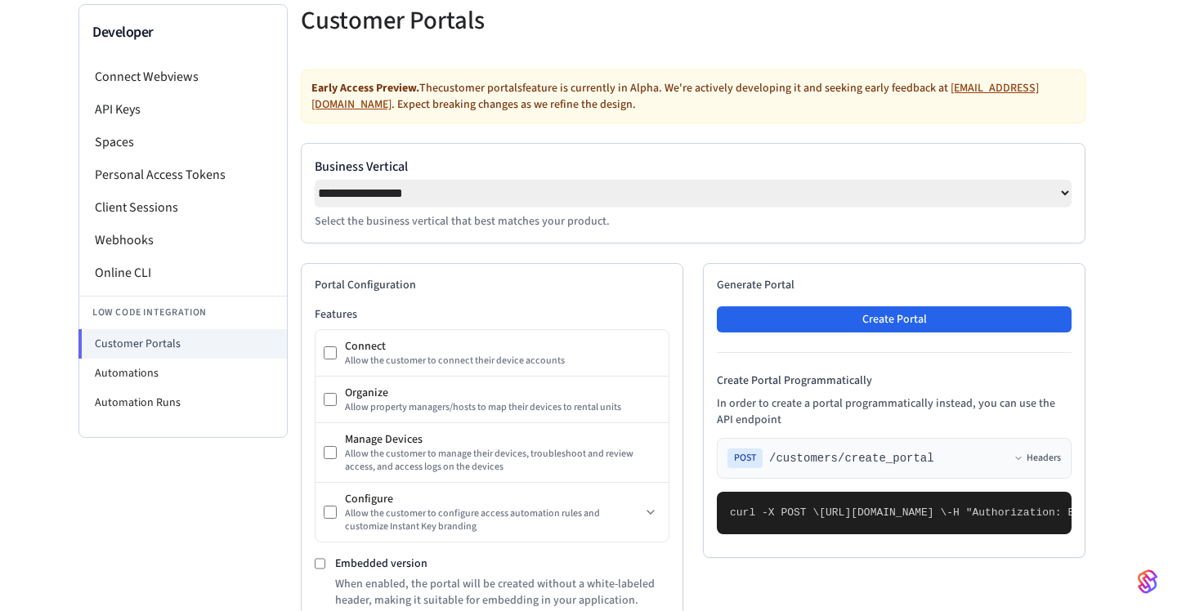
click at [1043, 197] on select "**********" at bounding box center [693, 193] width 757 height 27
click at [315, 180] on select "**********" at bounding box center [693, 193] width 757 height 27
click at [1164, 234] on div "**********" at bounding box center [588, 586] width 1177 height 1242
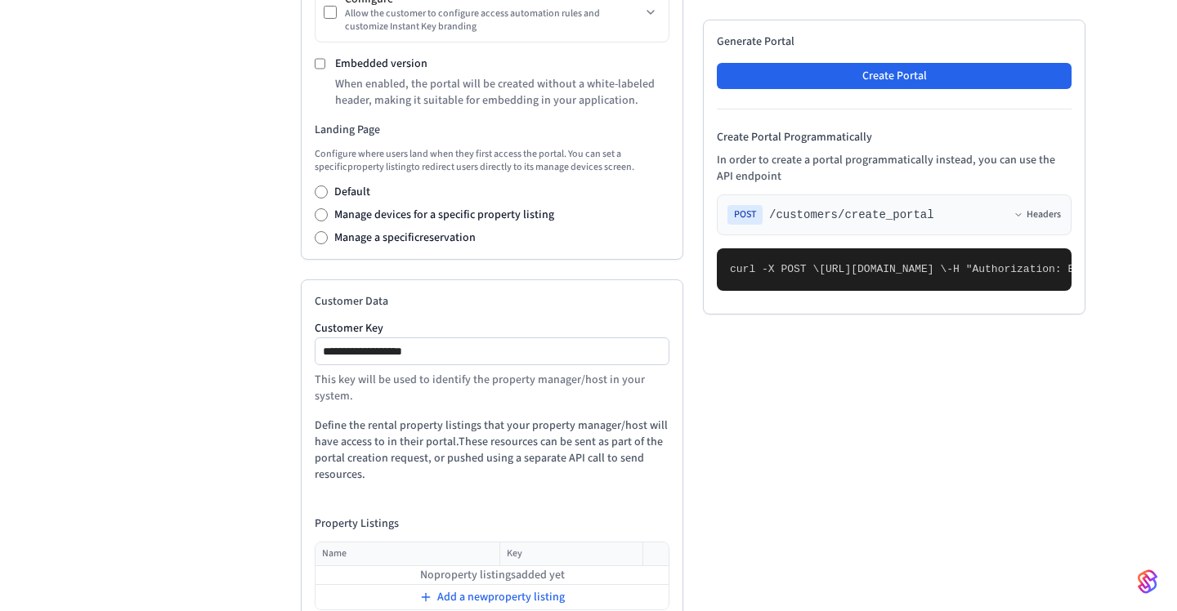
scroll to position [723, 0]
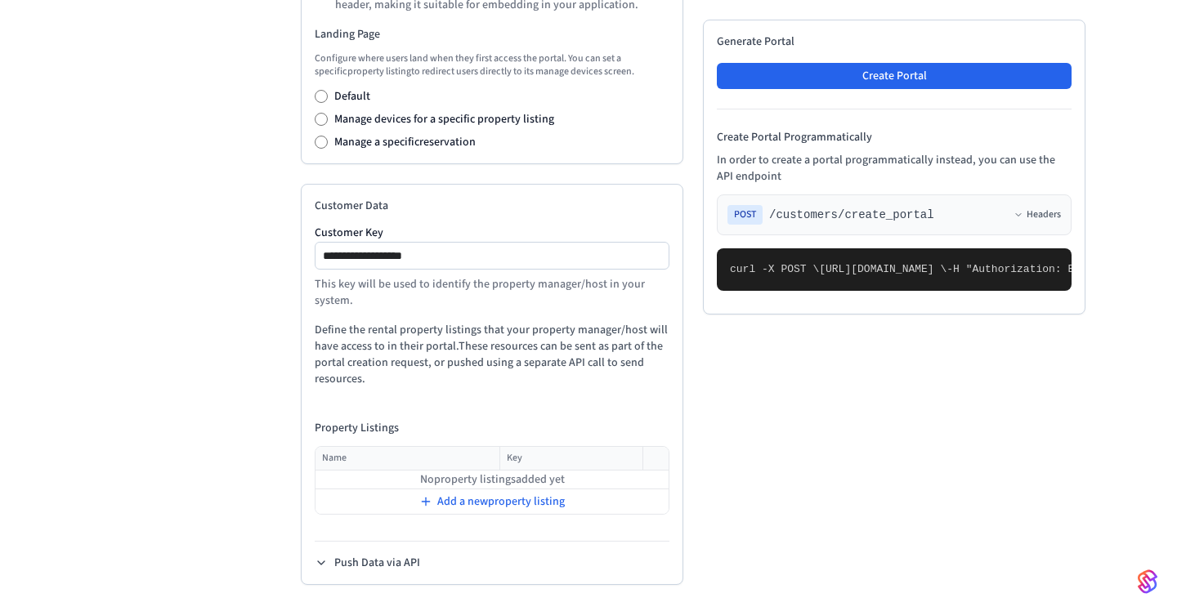
click at [1152, 585] on img "button" at bounding box center [1148, 582] width 20 height 26
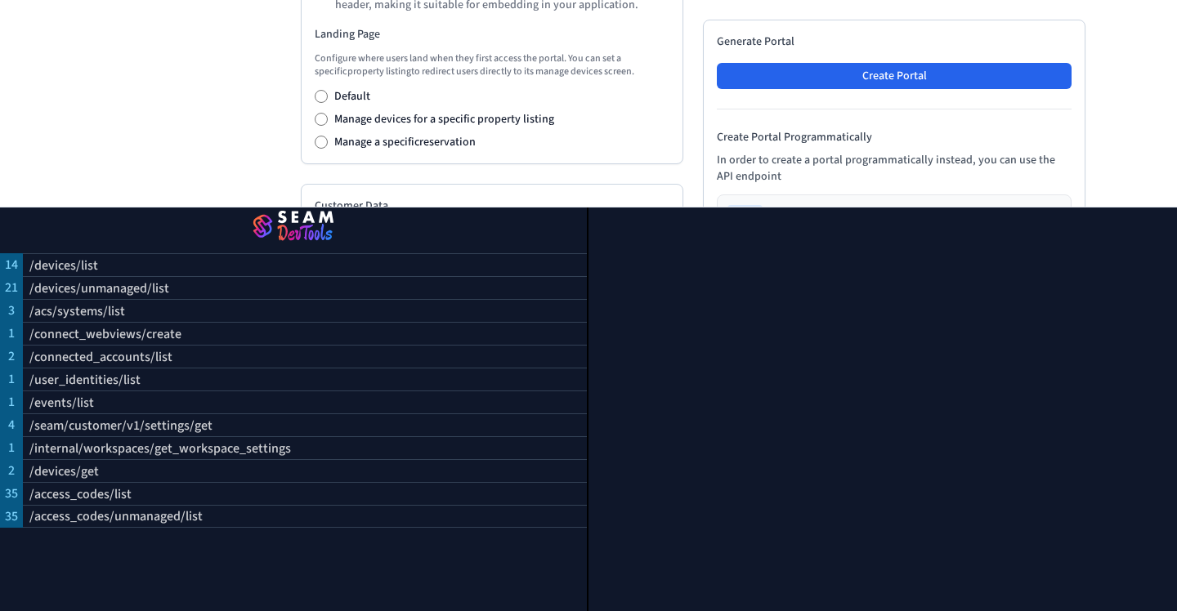
click at [101, 296] on p "/devices/unmanaged/list" at bounding box center [99, 289] width 140 height 20
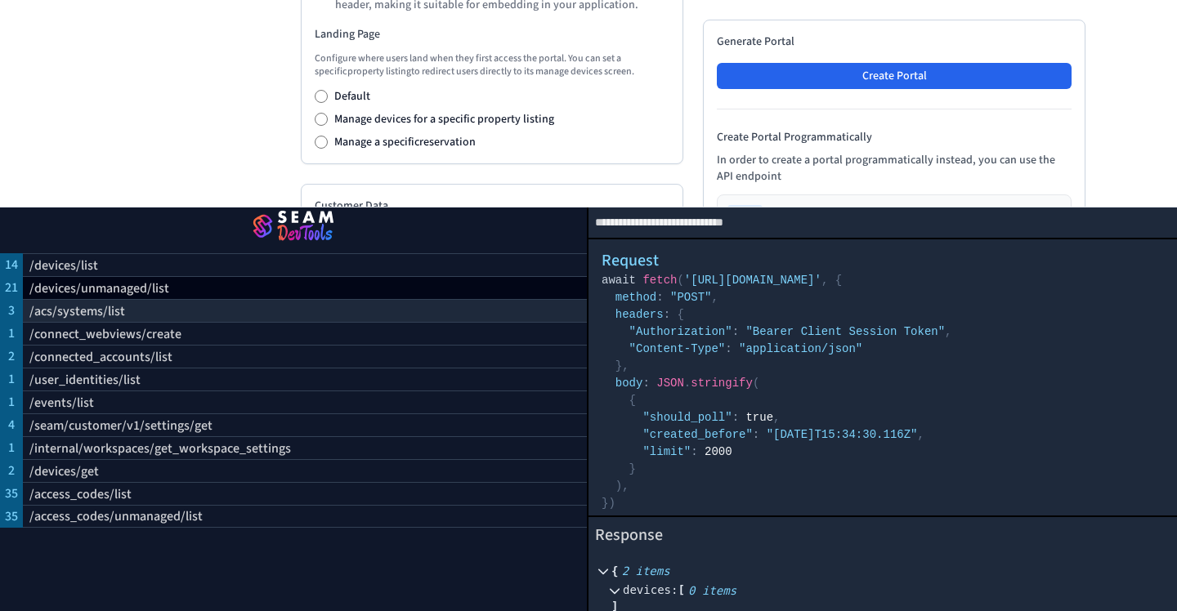
click at [103, 311] on p "/acs/systems/list" at bounding box center [77, 312] width 96 height 20
select select "**********"
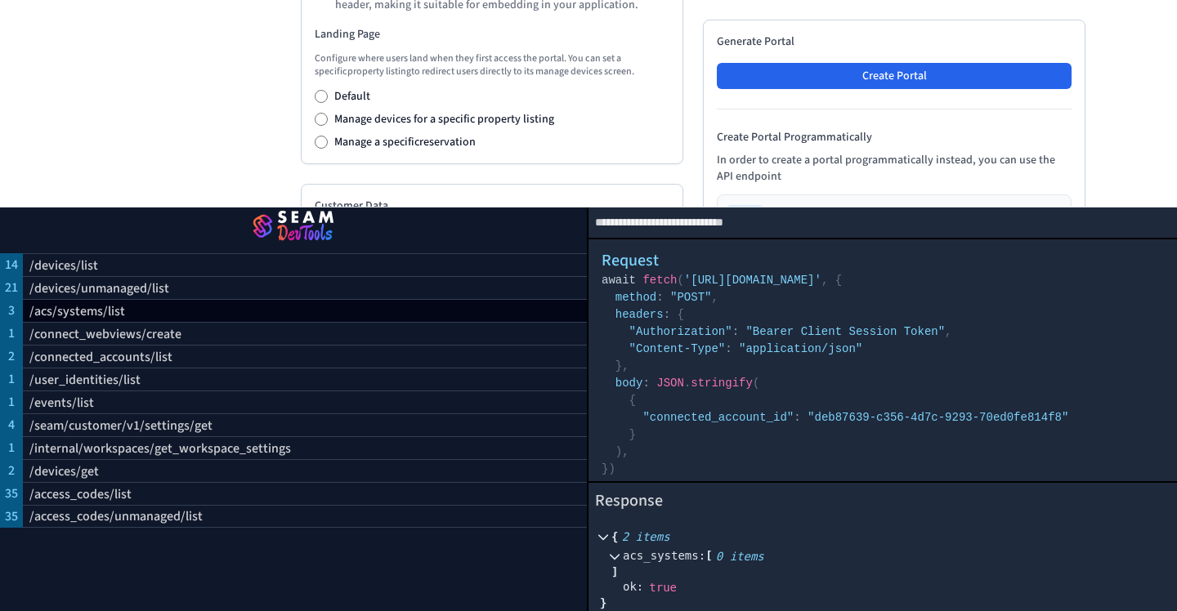
click at [65, 230] on img "button" at bounding box center [294, 227] width 548 height 46
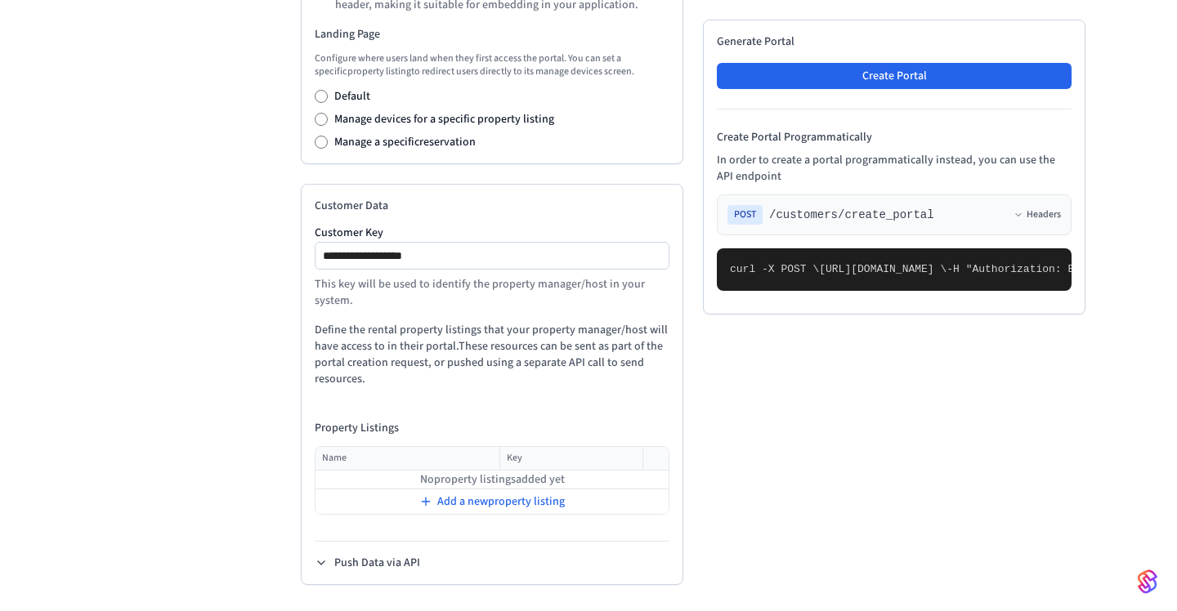
click at [362, 559] on button "Push Data via API" at bounding box center [367, 563] width 105 height 16
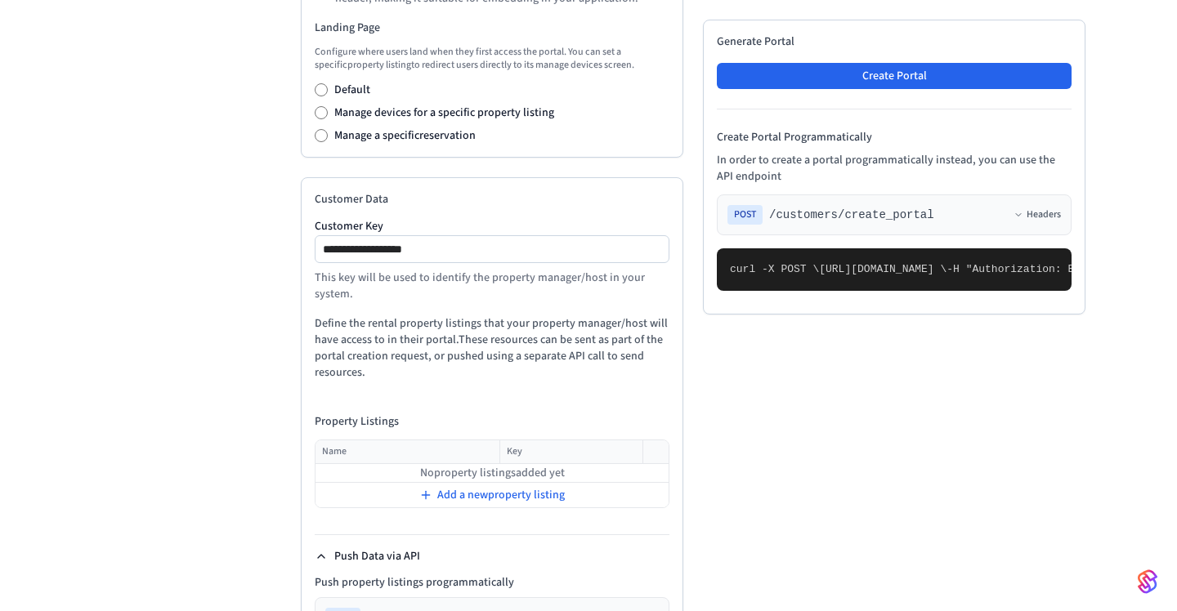
click at [362, 559] on button "Push Data via API" at bounding box center [367, 556] width 105 height 16
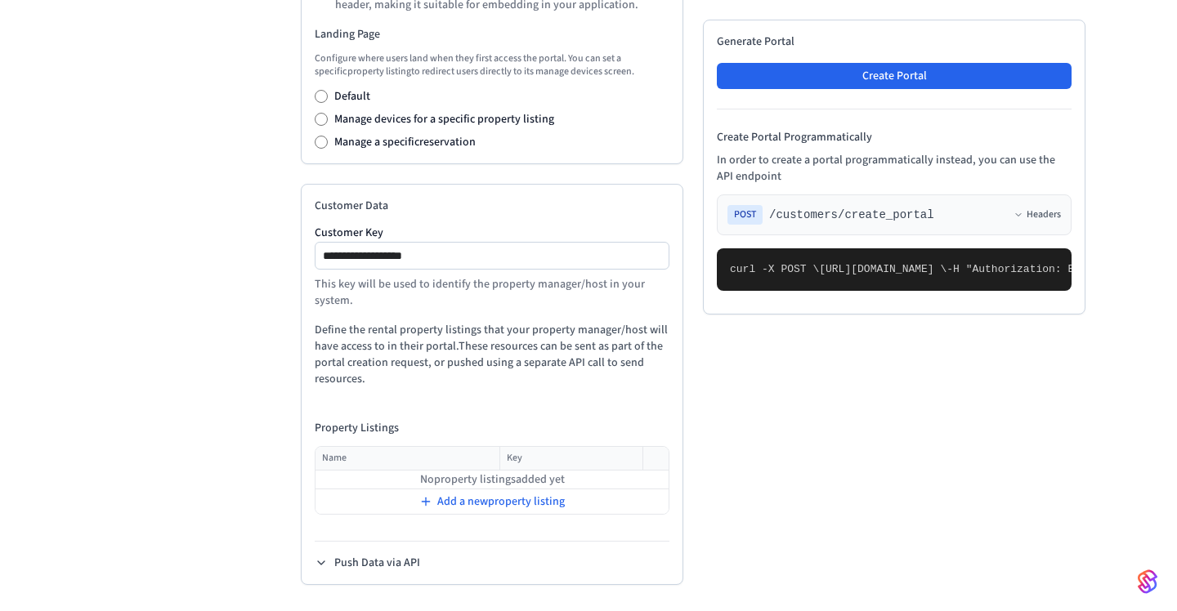
scroll to position [0, 0]
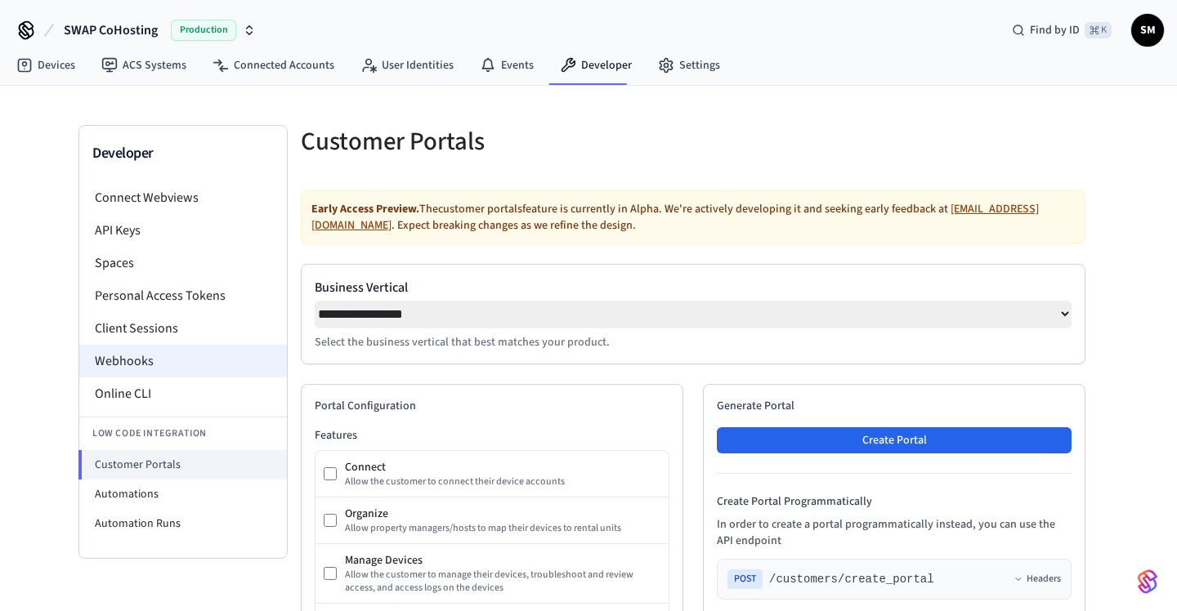
click at [122, 366] on li "Webhooks" at bounding box center [183, 361] width 208 height 33
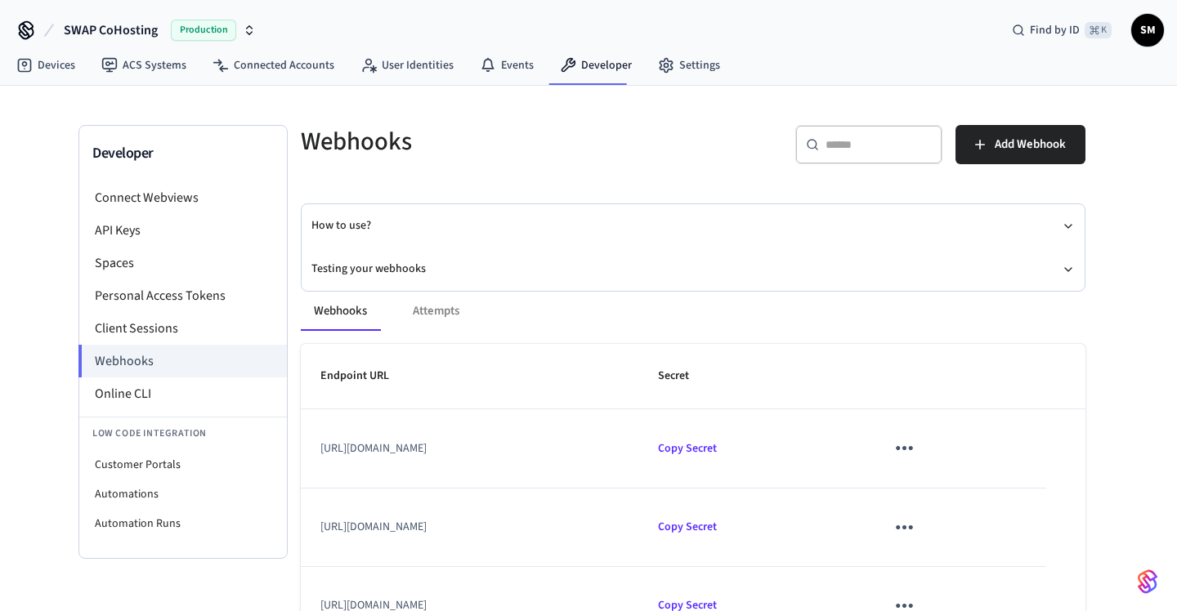
click at [1125, 463] on div "Developer Connect Webviews API Keys Spaces Personal Access Tokens Client Sessio…" at bounding box center [588, 393] width 1177 height 615
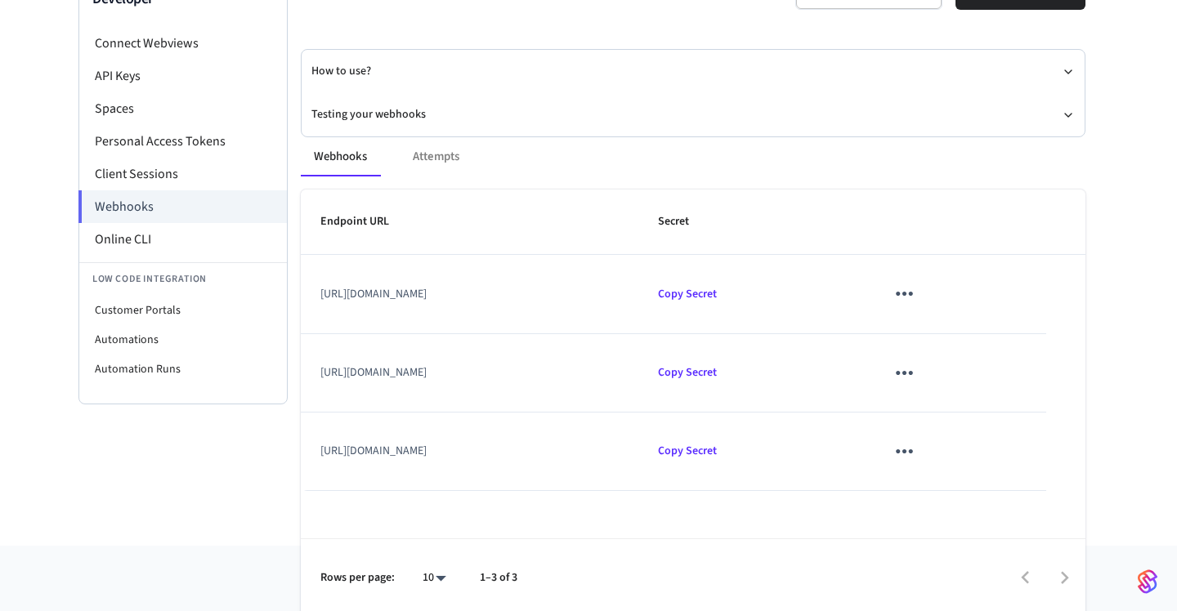
scroll to position [160, 0]
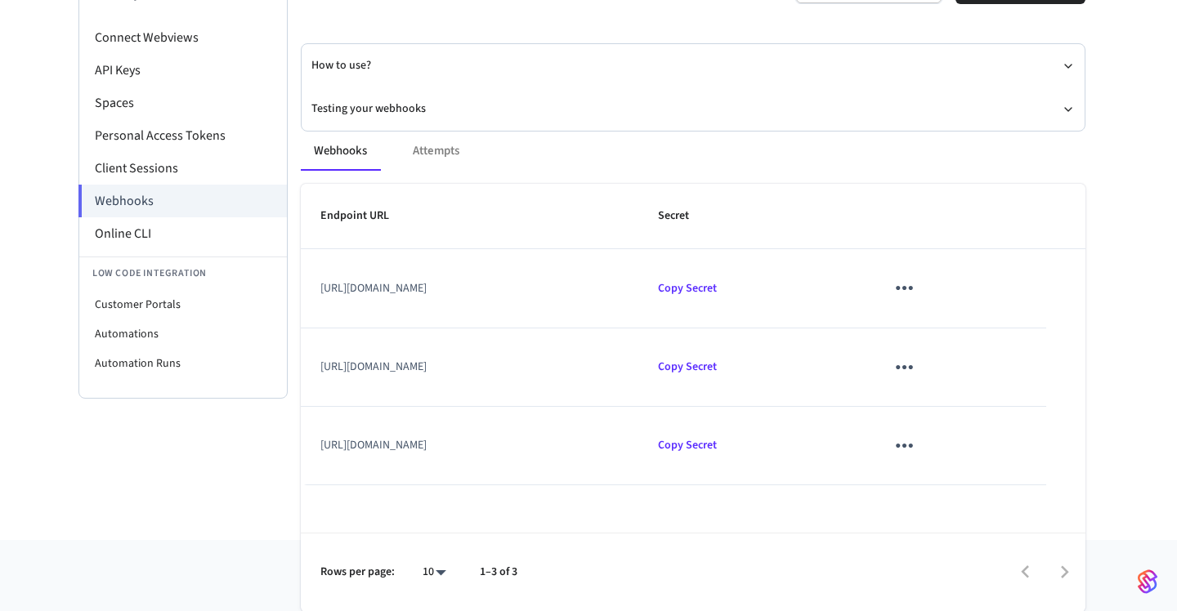
click at [442, 154] on div "Webhooks Attempts" at bounding box center [693, 151] width 785 height 39
click at [439, 149] on div "Webhooks Attempts" at bounding box center [693, 151] width 785 height 39
click at [342, 146] on button "Webhooks" at bounding box center [340, 151] width 79 height 39
click at [431, 150] on div "Webhooks Attempts" at bounding box center [693, 151] width 785 height 39
click at [1174, 311] on div "Developer Connect Webviews API Keys Spaces Personal Access Tokens Client Sessio…" at bounding box center [588, 233] width 1177 height 615
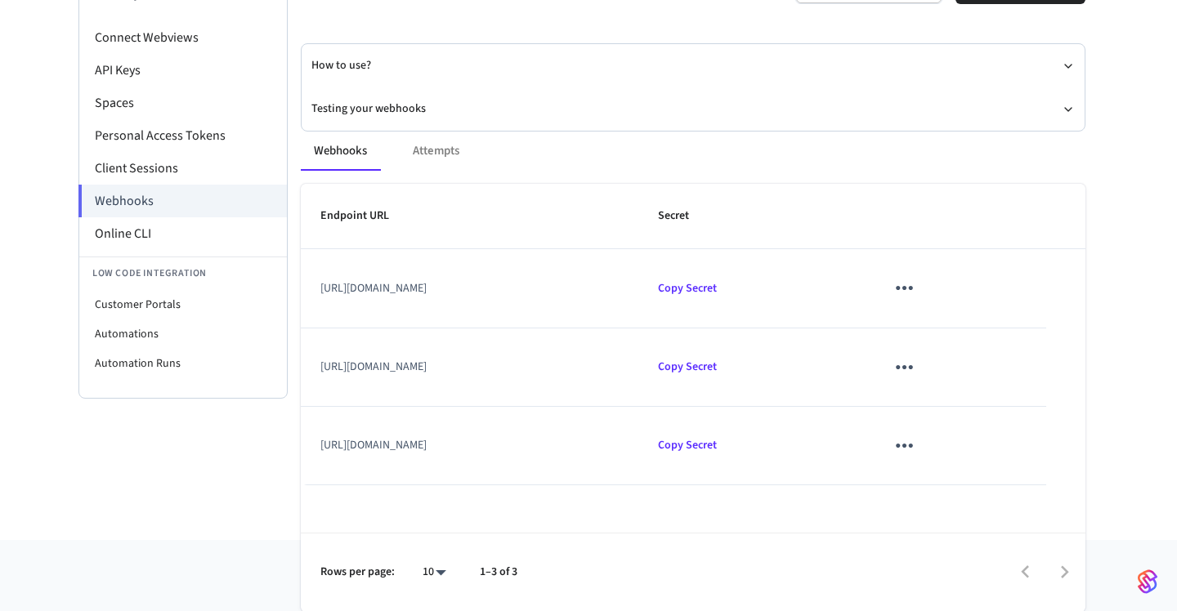
click at [917, 283] on icon "sticky table" at bounding box center [904, 287] width 25 height 25
click at [1012, 336] on li "Edit" at bounding box center [1006, 337] width 78 height 44
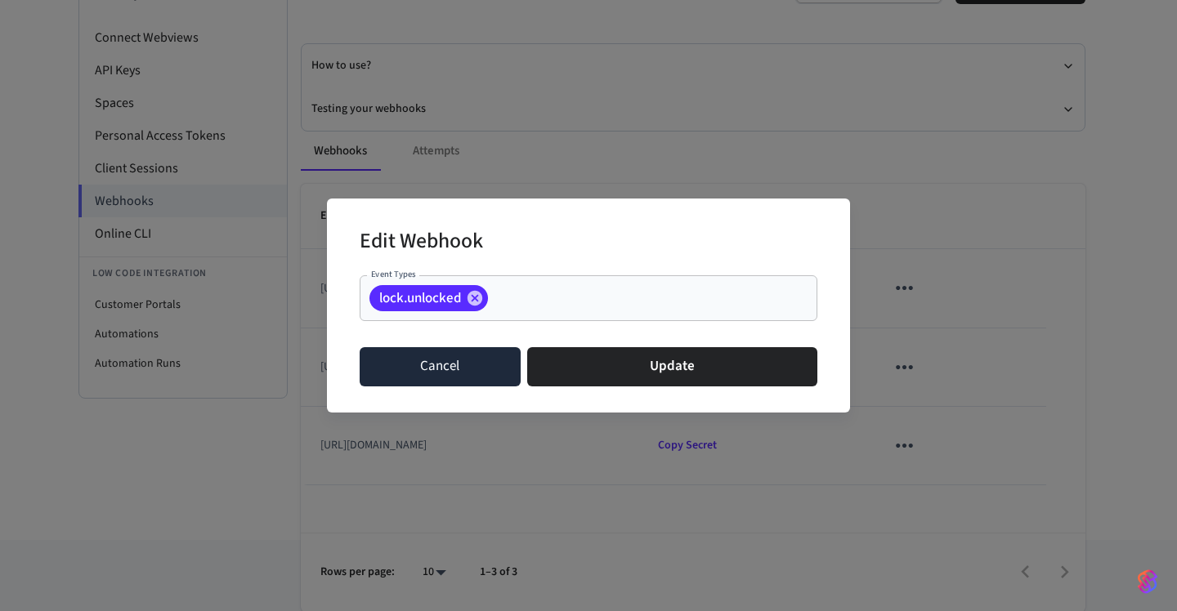
click at [419, 370] on button "Cancel" at bounding box center [440, 366] width 161 height 39
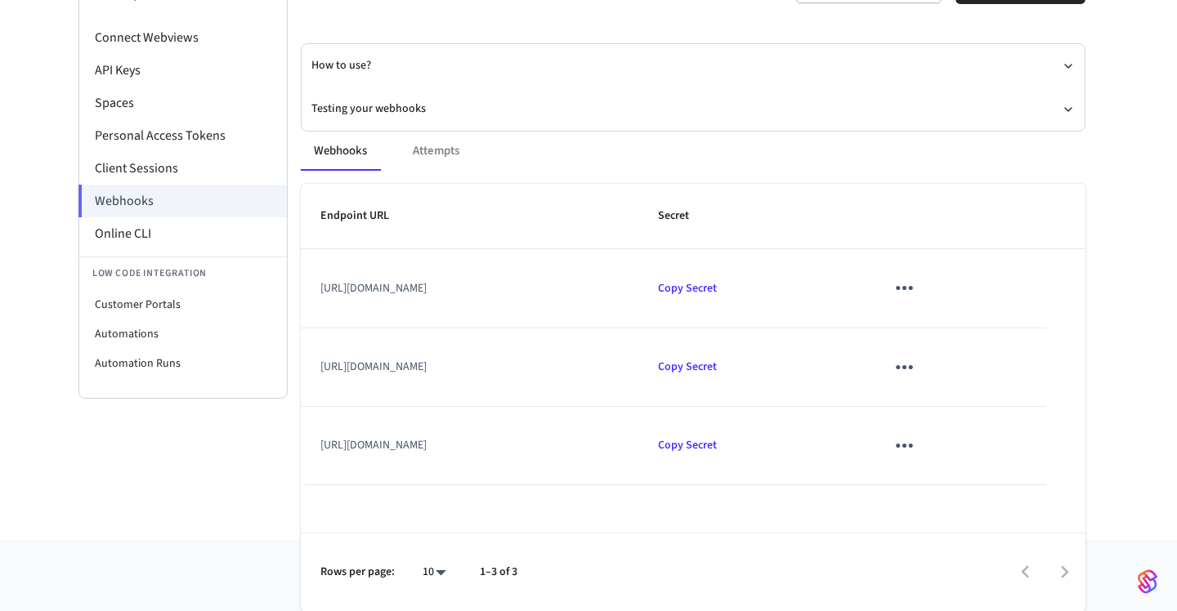
click at [917, 370] on icon "sticky table" at bounding box center [904, 367] width 25 height 25
click at [998, 403] on li "Edit" at bounding box center [1006, 415] width 78 height 44
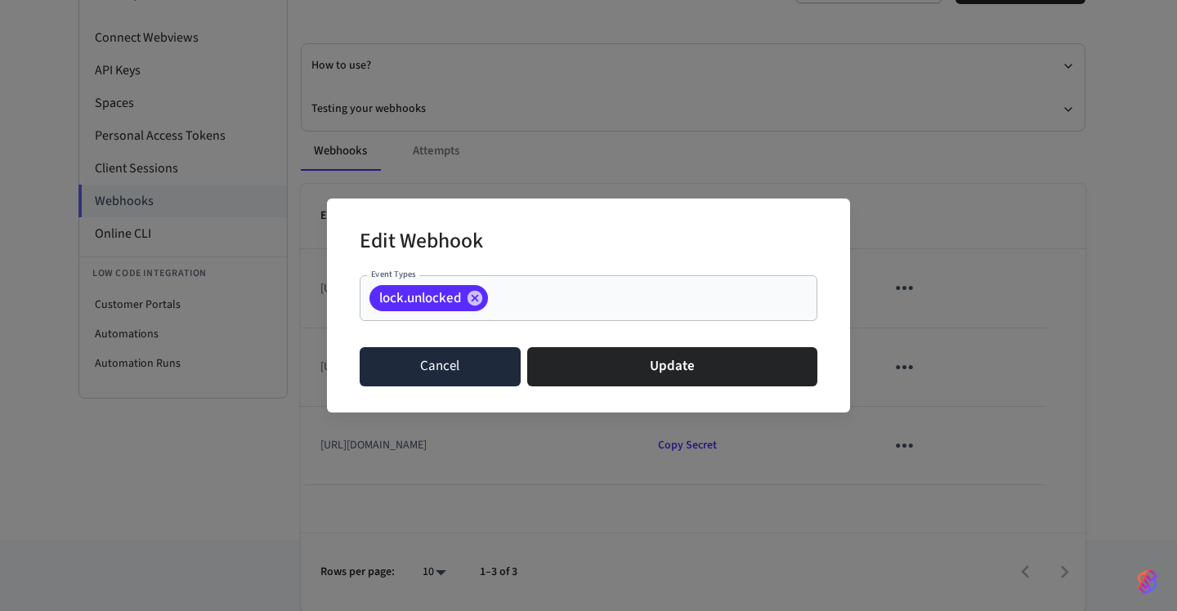
click at [415, 359] on button "Cancel" at bounding box center [440, 366] width 161 height 39
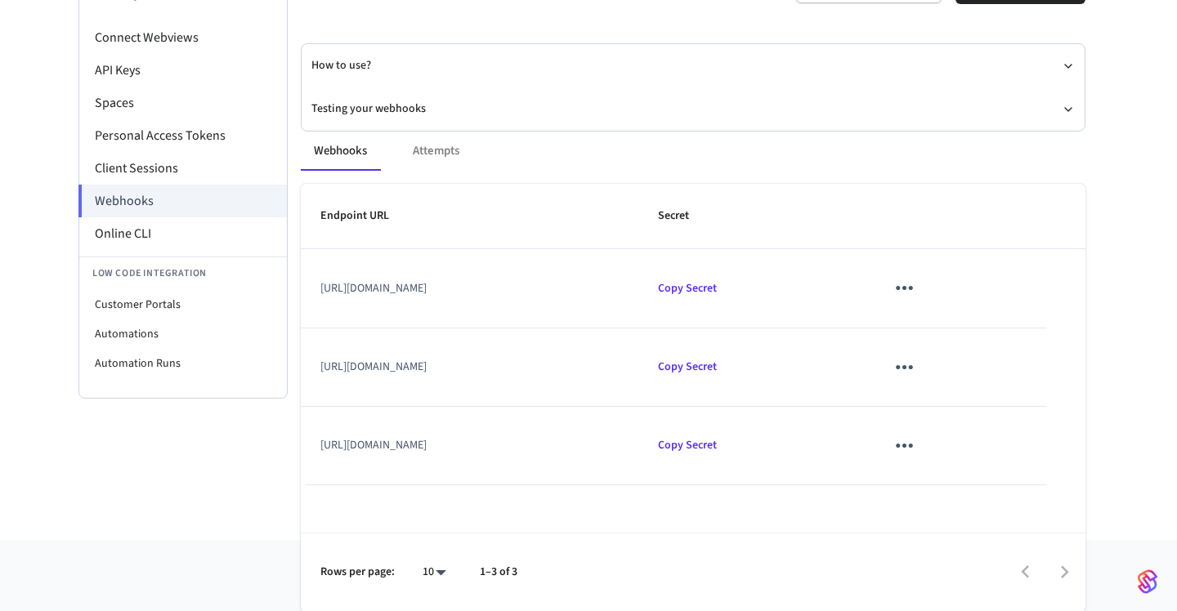
click at [917, 441] on icon "sticky table" at bounding box center [904, 445] width 25 height 25
click at [999, 493] on li "Edit" at bounding box center [1006, 494] width 78 height 44
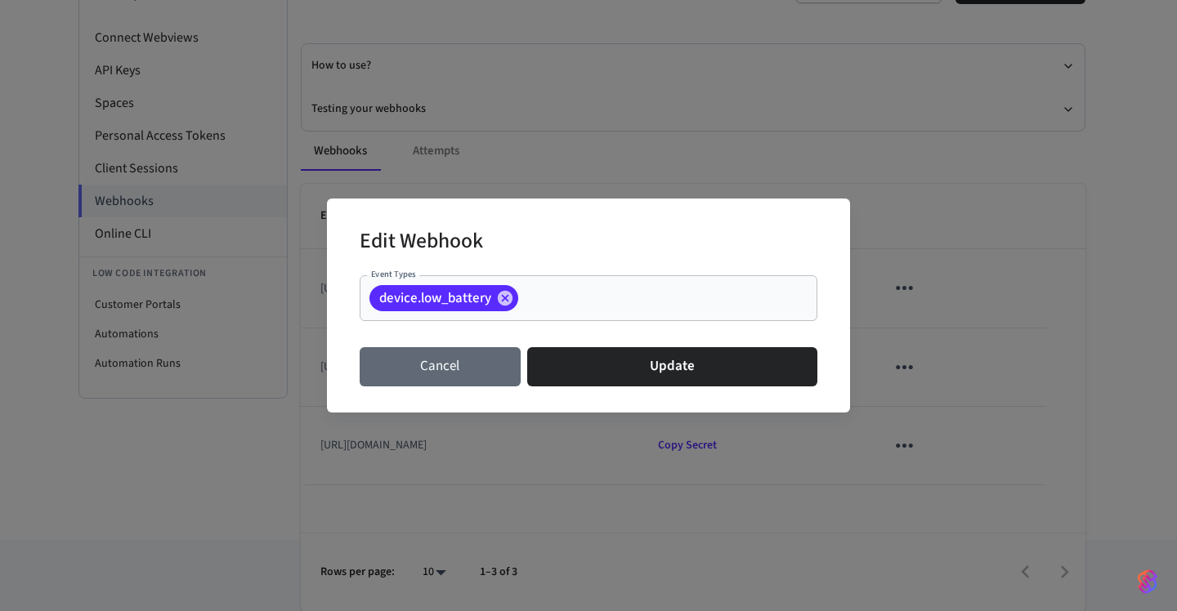
click at [454, 372] on button "Cancel" at bounding box center [440, 366] width 161 height 39
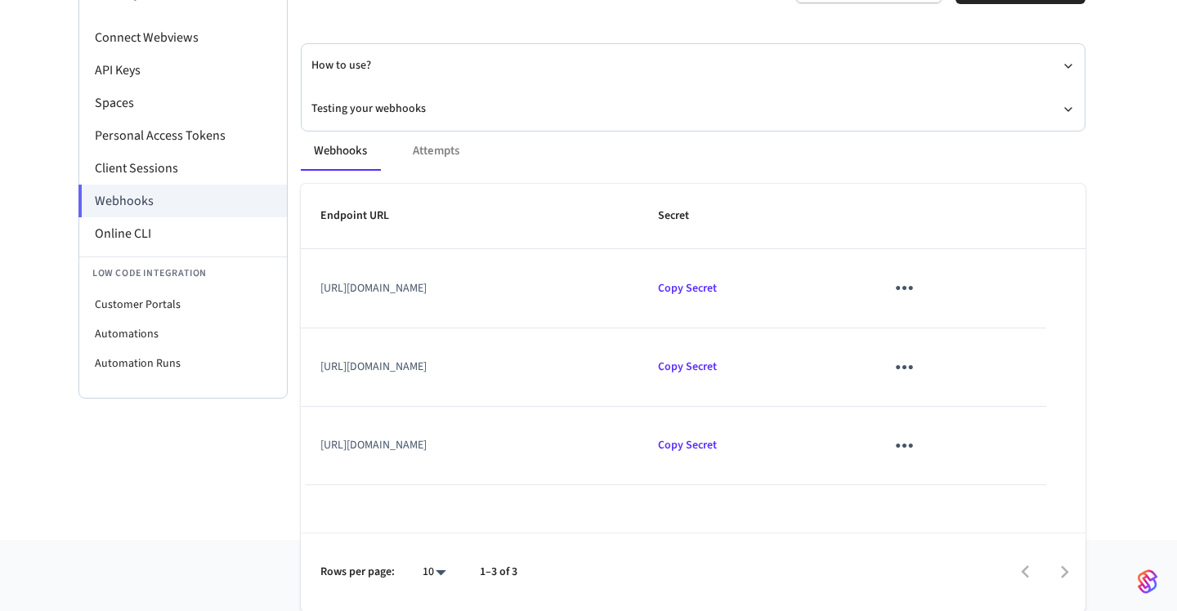
click at [1169, 427] on div "Developer Connect Webviews API Keys Spaces Personal Access Tokens Client Sessio…" at bounding box center [588, 233] width 1177 height 615
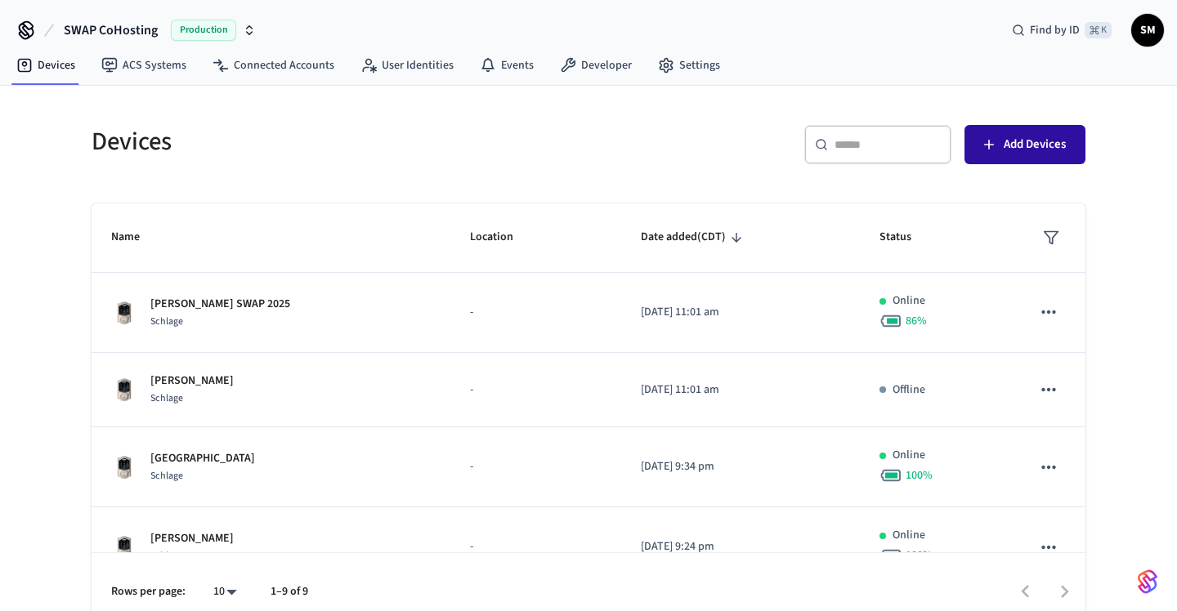
click at [1022, 152] on span "Add Devices" at bounding box center [1035, 144] width 62 height 21
click at [683, 150] on div "​ ​ Add Devices" at bounding box center [841, 151] width 487 height 52
